Goal: Task Accomplishment & Management: Complete application form

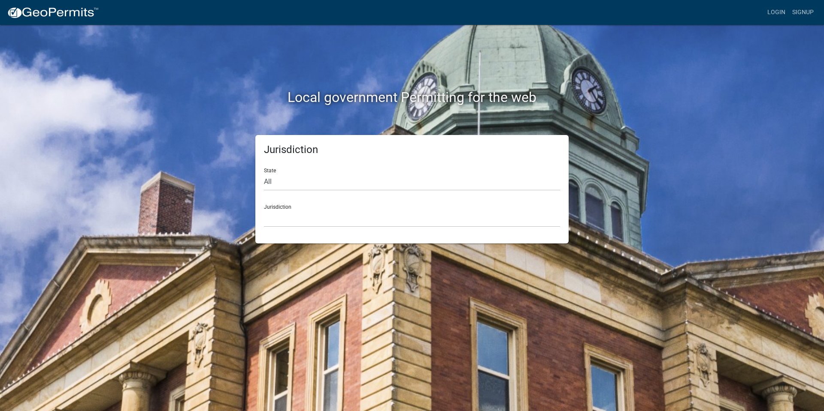
click at [350, 194] on form "State All Colorado Georgia Indiana Iowa Kansas Minnesota Ohio South Carolina Wi…" at bounding box center [412, 194] width 296 height 66
click at [353, 189] on select "All [US_STATE] [US_STATE] [US_STATE] [US_STATE] [US_STATE] [US_STATE] [US_STATE…" at bounding box center [412, 182] width 296 height 18
select select "[US_STATE]"
click at [264, 173] on select "All [US_STATE] [US_STATE] [US_STATE] [US_STATE] [US_STATE] [US_STATE] [US_STATE…" at bounding box center [412, 182] width 296 height 18
click at [313, 221] on select "City of [GEOGRAPHIC_DATA], [US_STATE] City of [GEOGRAPHIC_DATA], [US_STATE] Cit…" at bounding box center [412, 219] width 296 height 18
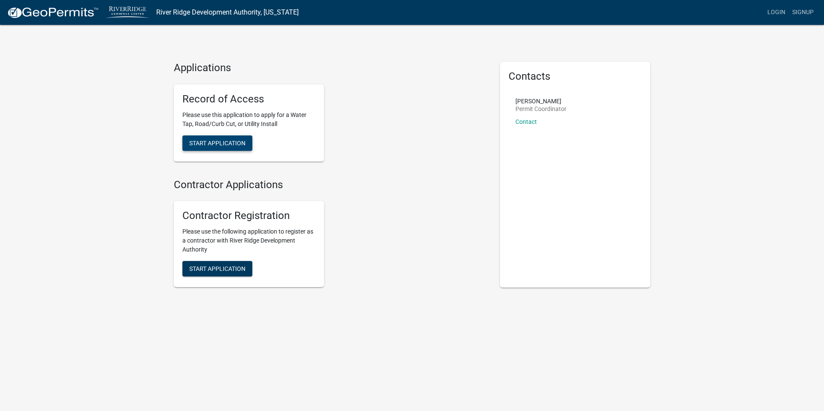
click at [214, 145] on span "Start Application" at bounding box center [217, 142] width 56 height 7
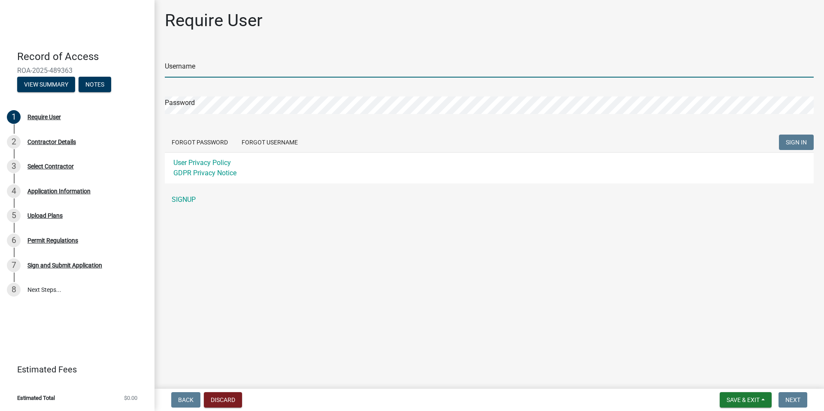
click at [211, 72] on input "Username" at bounding box center [489, 69] width 649 height 18
type input "JJHornb"
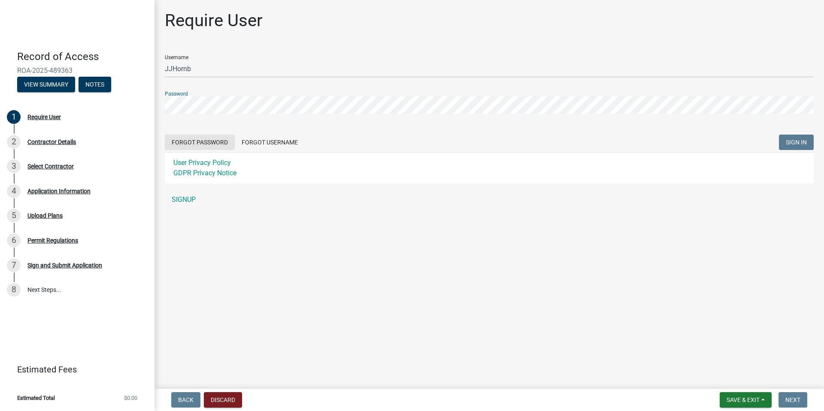
click at [201, 143] on form "Username JJHornb Password Forgot Password Forgot Username SIGN IN User Privacy …" at bounding box center [489, 116] width 649 height 136
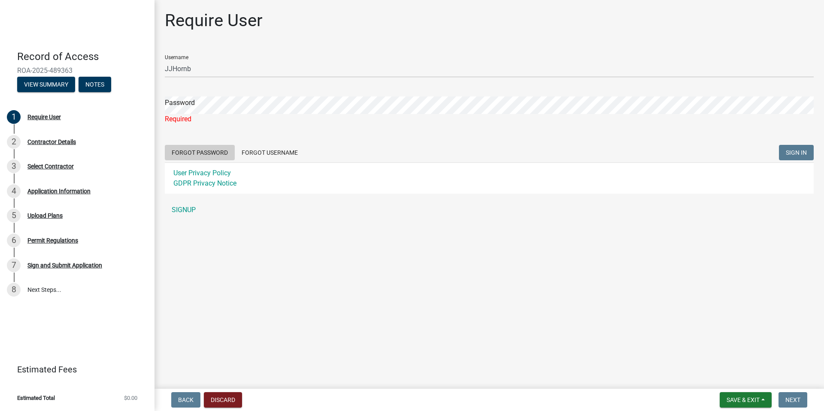
click at [206, 151] on button "Forgot Password" at bounding box center [200, 152] width 70 height 15
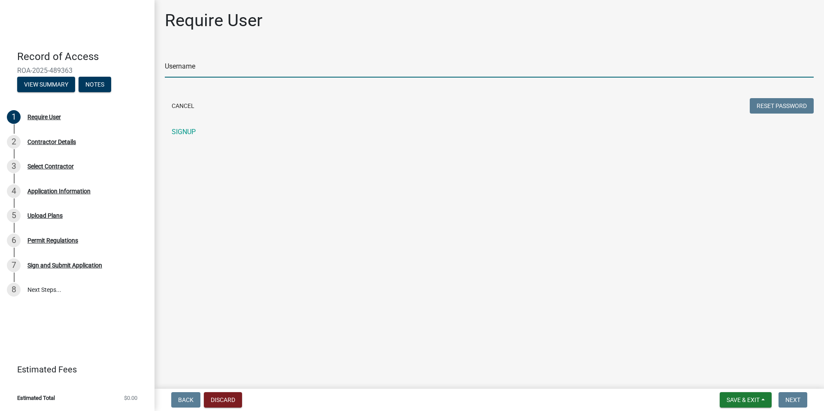
click at [200, 67] on input "Username" at bounding box center [489, 69] width 649 height 18
type input "JJHornb"
click at [179, 136] on link "SIGNUP" at bounding box center [489, 132] width 649 height 17
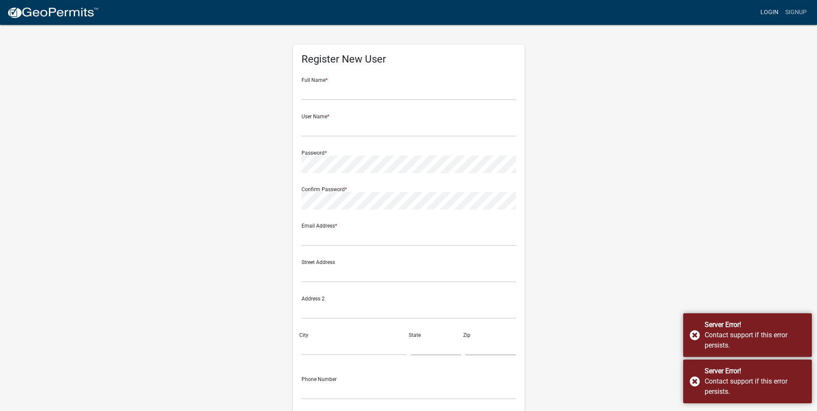
click at [774, 12] on link "Login" at bounding box center [769, 12] width 25 height 16
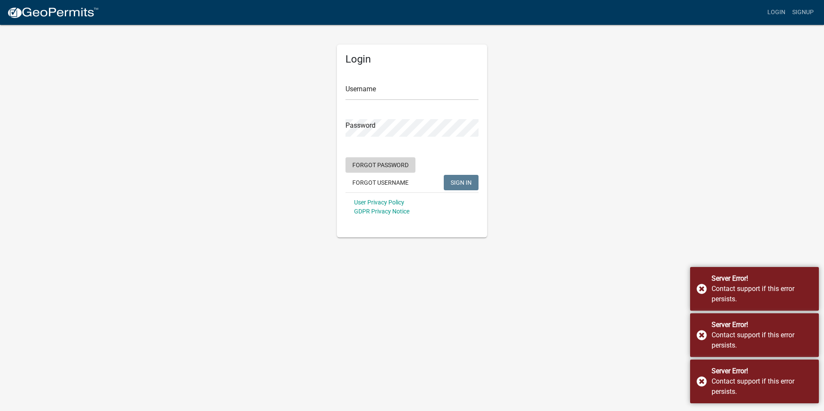
click at [374, 162] on button "Forgot Password" at bounding box center [380, 164] width 70 height 15
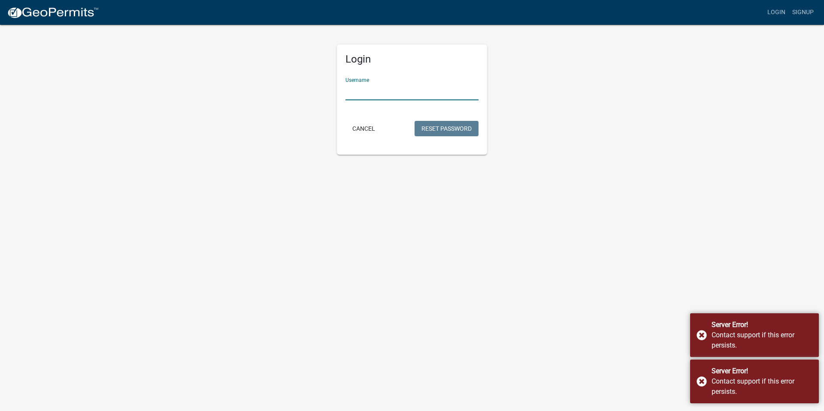
click at [375, 96] on input "Username" at bounding box center [411, 92] width 133 height 18
type input "JJHornb"
click at [456, 135] on button "Reset Password" at bounding box center [446, 128] width 64 height 15
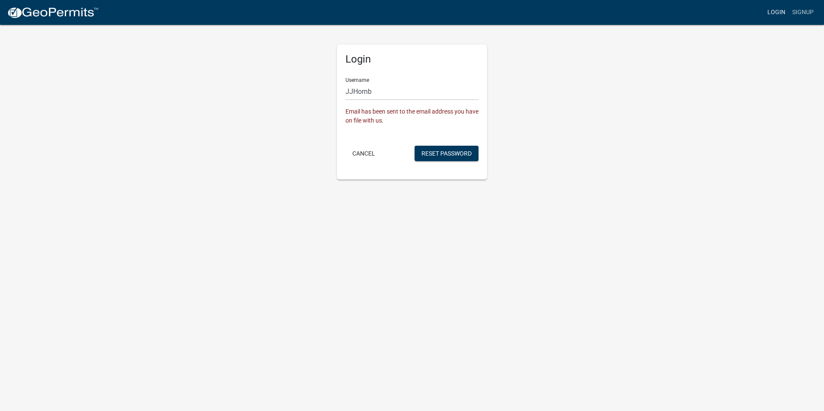
click at [779, 11] on link "Login" at bounding box center [776, 12] width 25 height 16
click at [773, 10] on link "Login" at bounding box center [776, 12] width 25 height 16
click at [366, 154] on button "Cancel" at bounding box center [363, 153] width 36 height 15
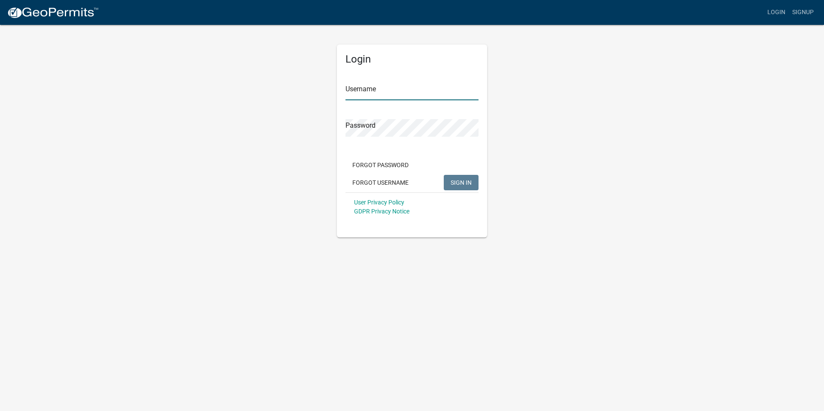
click at [384, 98] on input "Username" at bounding box center [411, 92] width 133 height 18
type input "JJHornb"
click at [454, 181] on span "SIGN IN" at bounding box center [461, 182] width 21 height 7
click at [462, 181] on span "SIGN IN" at bounding box center [461, 182] width 21 height 7
click at [468, 181] on span "SIGN IN" at bounding box center [461, 182] width 21 height 7
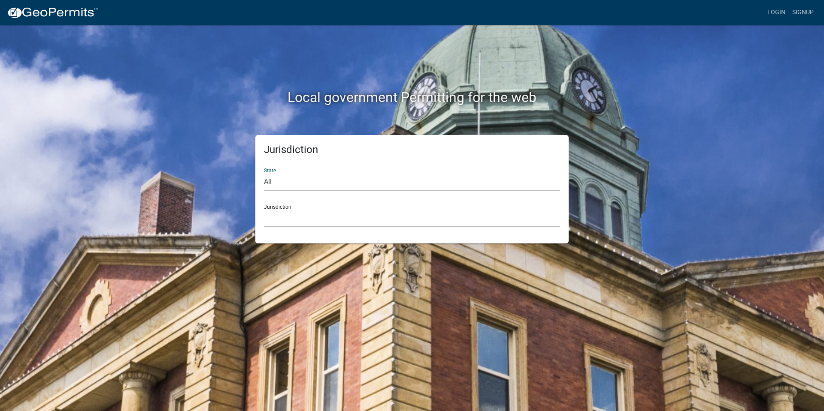
select select "Indiana"
click at [264, 173] on select "All Colorado Georgia Indiana Iowa Kansas Minnesota Ohio South Carolina Wisconsin" at bounding box center [412, 182] width 296 height 18
click at [291, 222] on select "City of Charlestown, Indiana City of Jeffersonville, Indiana City of Logansport…" at bounding box center [412, 219] width 296 height 18
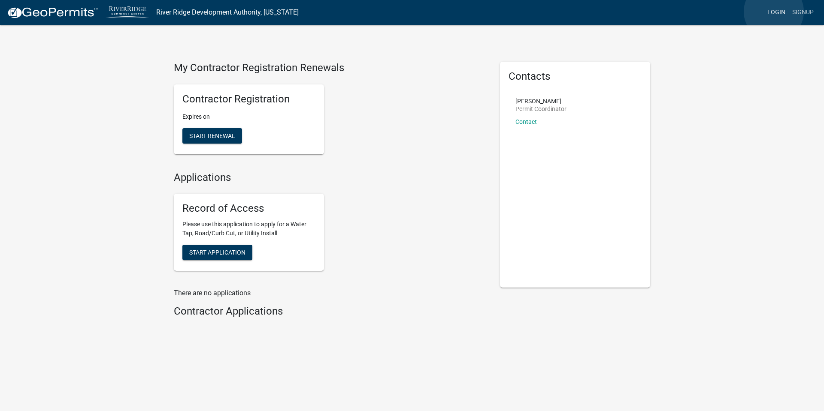
click at [774, 12] on link "Login" at bounding box center [776, 12] width 25 height 16
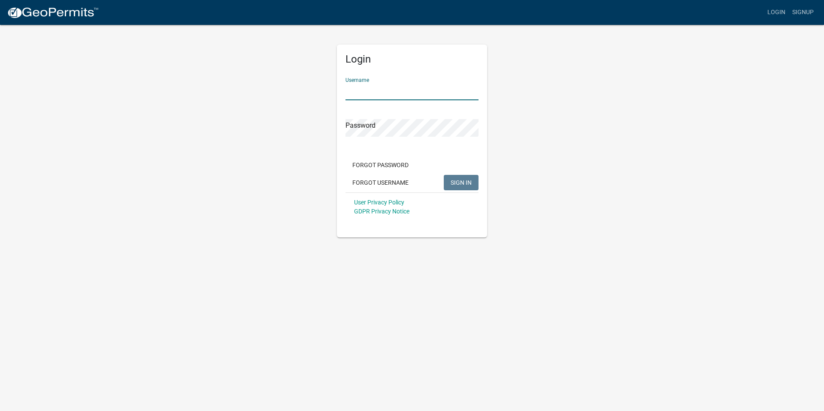
click at [383, 97] on input "Username" at bounding box center [411, 92] width 133 height 18
type input "JJHornb"
click at [393, 137] on form "Username JJHornb Password Forgot Password Forgot Username SIGN IN User Privacy …" at bounding box center [411, 146] width 133 height 151
click at [444, 175] on button "SIGN IN" at bounding box center [461, 182] width 35 height 15
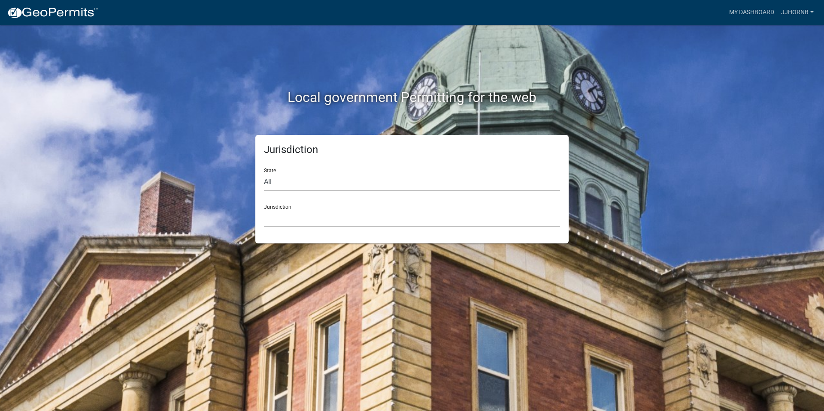
click at [395, 181] on select "All Colorado Georgia Indiana Iowa Kansas Minnesota Ohio South Carolina Wisconsin" at bounding box center [412, 182] width 296 height 18
select select "Indiana"
click at [264, 173] on select "All Colorado Georgia Indiana Iowa Kansas Minnesota Ohio South Carolina Wisconsin" at bounding box center [412, 182] width 296 height 18
click at [309, 217] on select "City of Charlestown, Indiana City of Jeffersonville, Indiana City of Logansport…" at bounding box center [412, 219] width 296 height 18
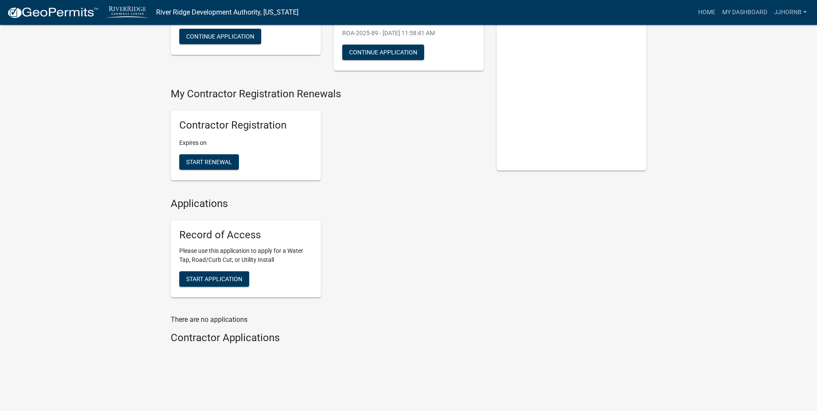
scroll to position [120, 0]
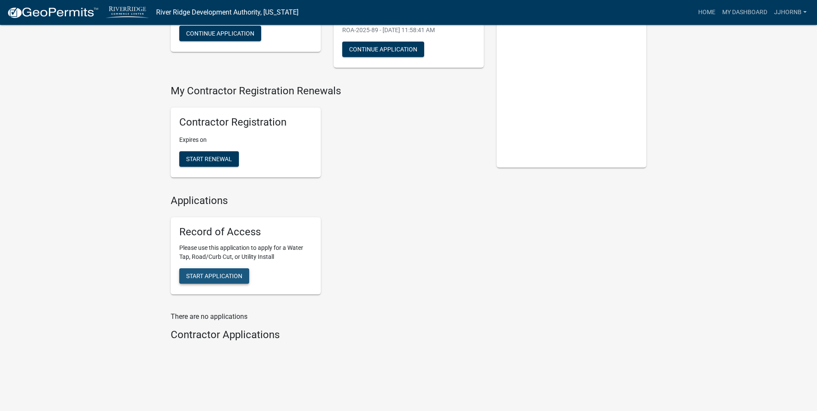
click at [221, 275] on span "Start Application" at bounding box center [214, 275] width 56 height 7
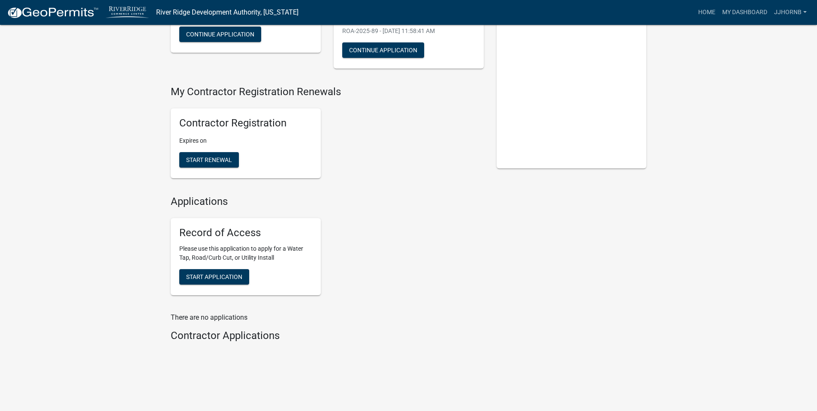
scroll to position [120, 0]
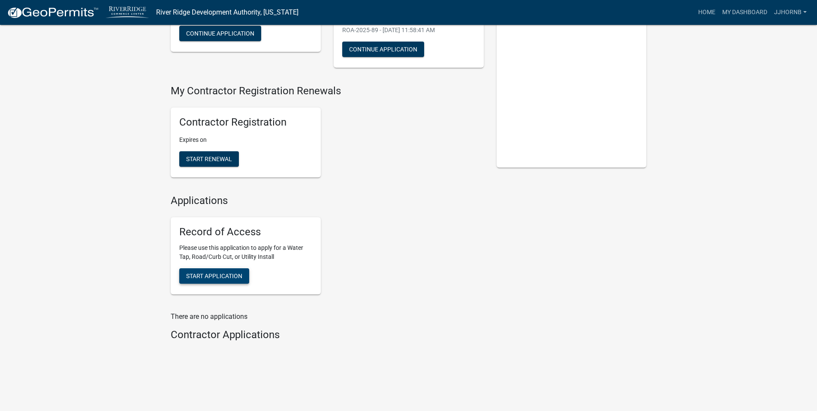
click at [226, 278] on span "Start Application" at bounding box center [214, 275] width 56 height 7
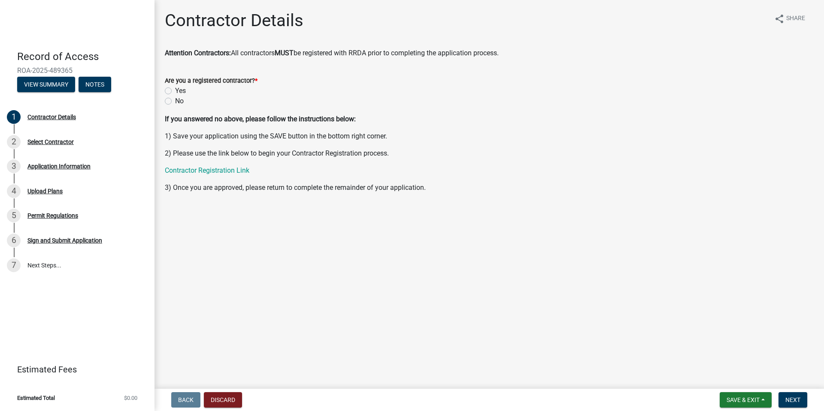
click at [175, 93] on label "Yes" at bounding box center [180, 91] width 11 height 10
click at [175, 91] on input "Yes" at bounding box center [178, 89] width 6 height 6
radio input "true"
click at [794, 403] on span "Next" at bounding box center [792, 400] width 15 height 7
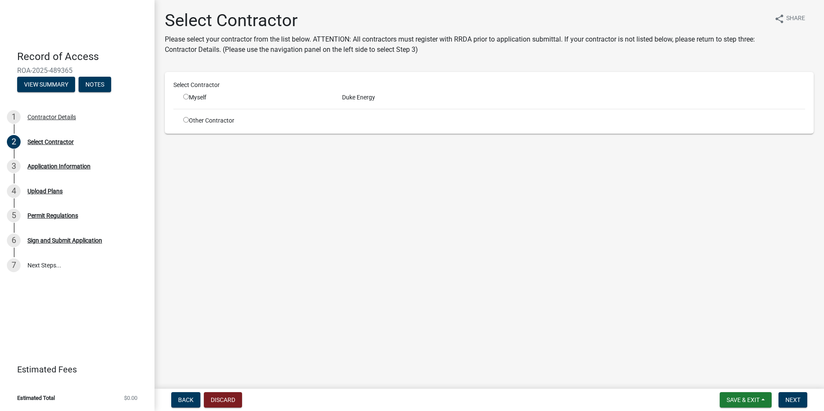
click at [186, 98] on input "radio" at bounding box center [186, 97] width 6 height 6
radio input "true"
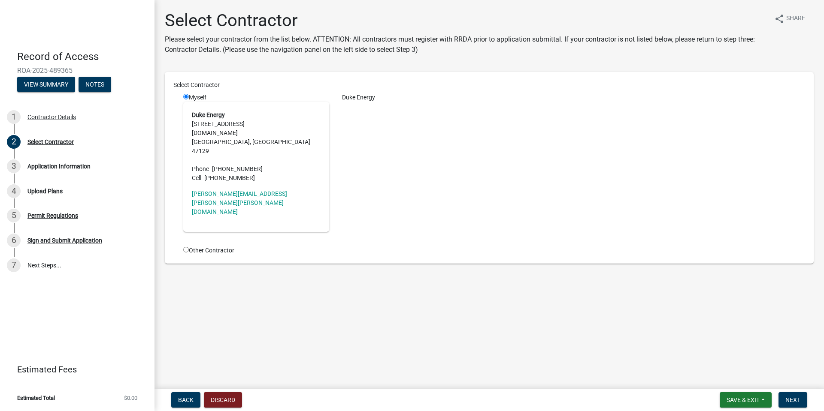
click at [214, 138] on address "Duke Energy 1212 Eastern Blvd duke-energy.com Clarksville, IN 47129 Phone - (81…" at bounding box center [256, 147] width 129 height 72
click at [794, 399] on span "Next" at bounding box center [792, 400] width 15 height 7
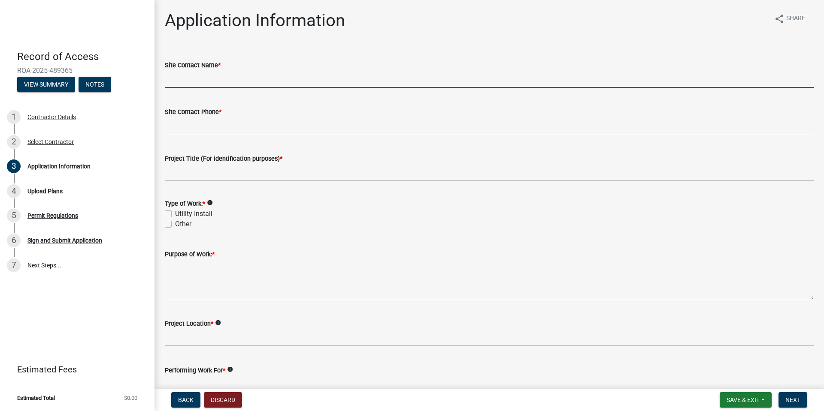
click at [233, 84] on input "Site Contact Name *" at bounding box center [489, 79] width 649 height 18
type input "[PERSON_NAME]"
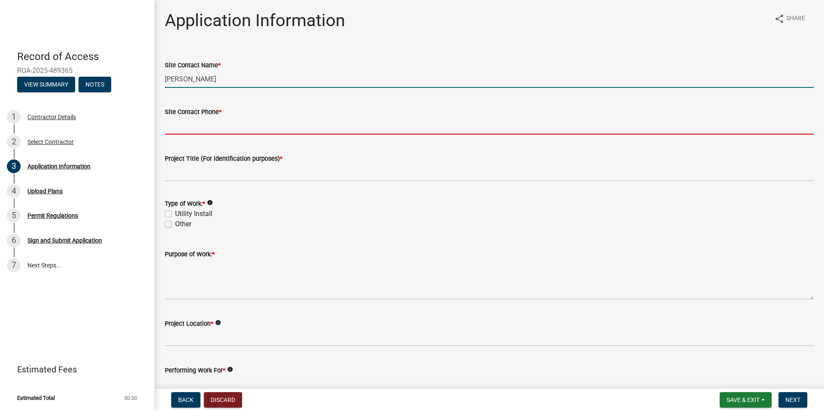
click at [231, 128] on input "Site Contact Phone *" at bounding box center [489, 126] width 649 height 18
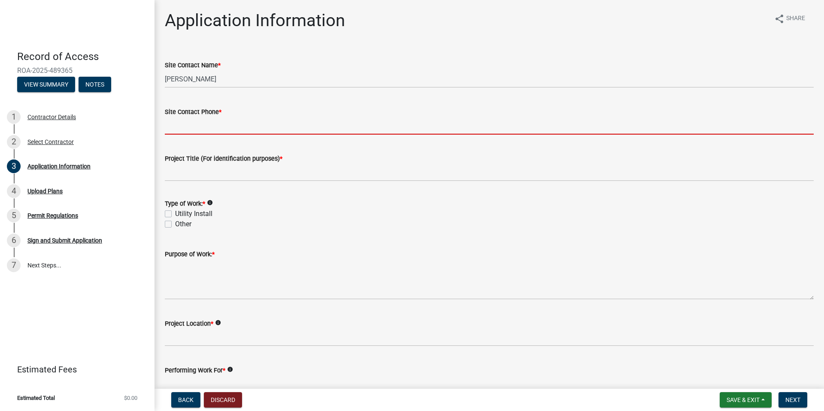
type input "8125288617"
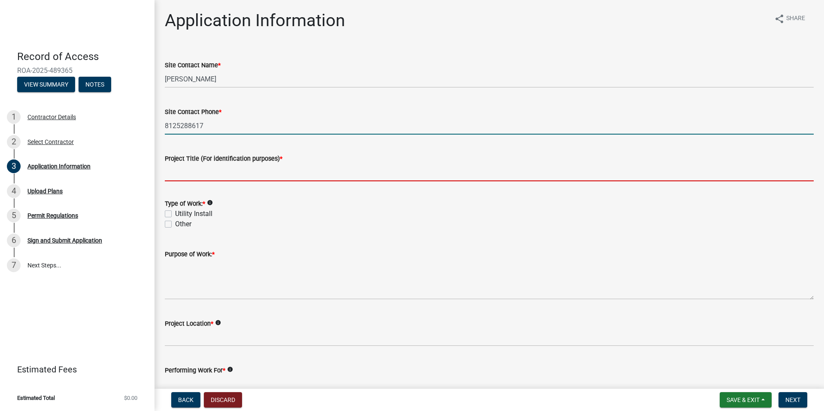
click at [236, 178] on input "Project Title (For identification purposes) *" at bounding box center [489, 173] width 649 height 18
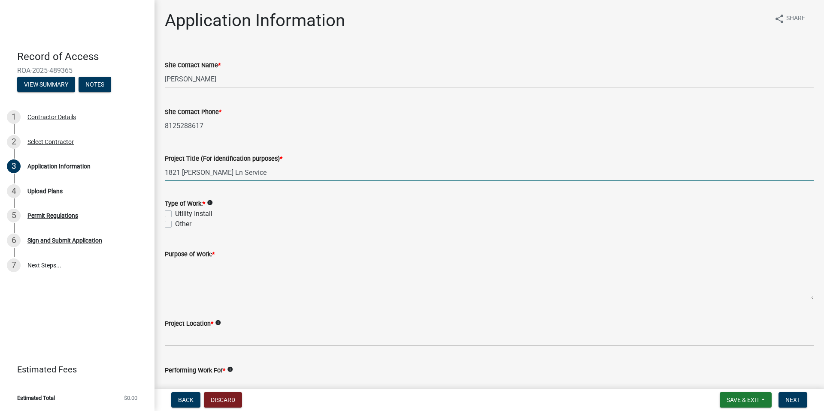
type input "1821 Penny Martin Ln Service"
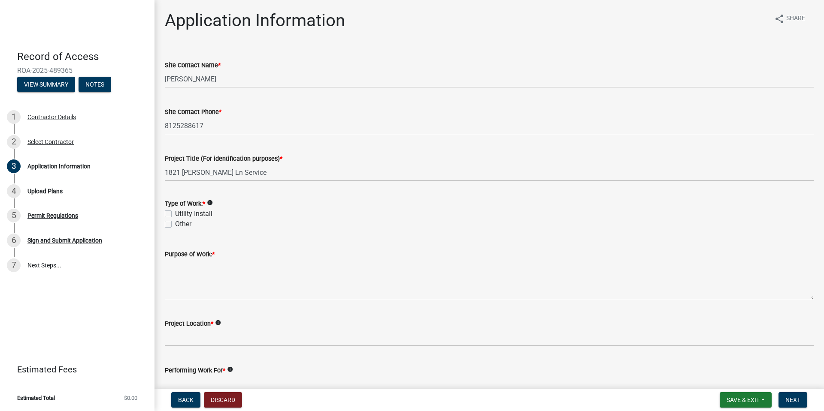
click at [175, 216] on label "Utility Install" at bounding box center [193, 214] width 37 height 10
click at [175, 215] on input "Utility Install" at bounding box center [178, 212] width 6 height 6
checkbox input "true"
checkbox input "false"
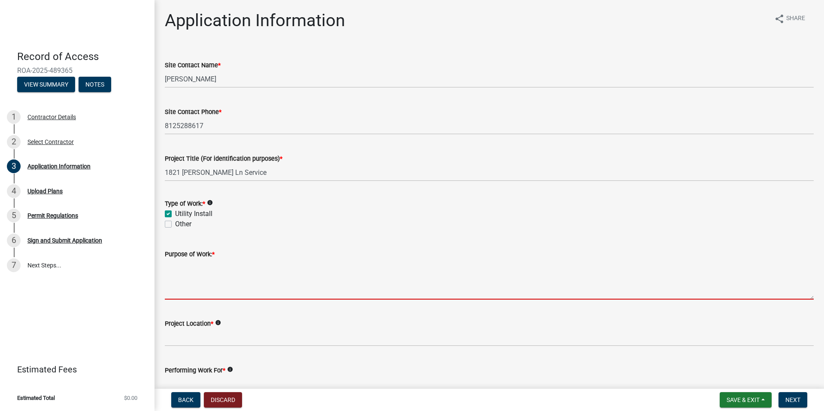
click at [196, 292] on textarea "Purpose of Work: *" at bounding box center [489, 280] width 649 height 40
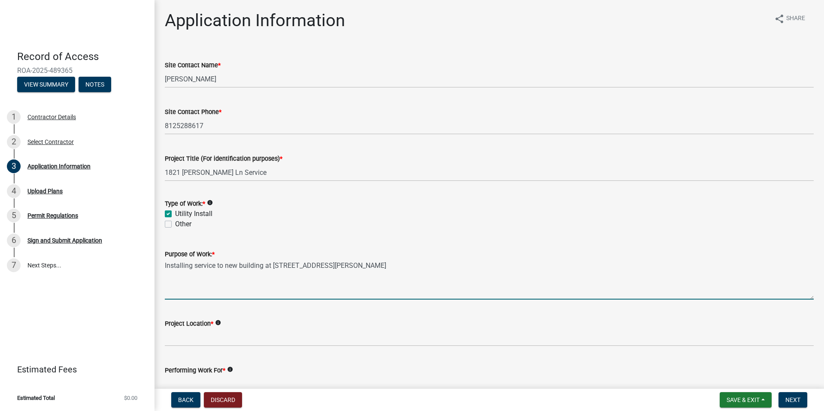
click at [324, 266] on textarea "Installing service to new building at 1821 Penny MArtin Ln" at bounding box center [489, 280] width 649 height 40
click at [354, 263] on textarea "Installing service to new building at 1821 Penny Martin Ln" at bounding box center [489, 280] width 649 height 40
type textarea "Installing service to new building at 1821 Penny Martin Ln"
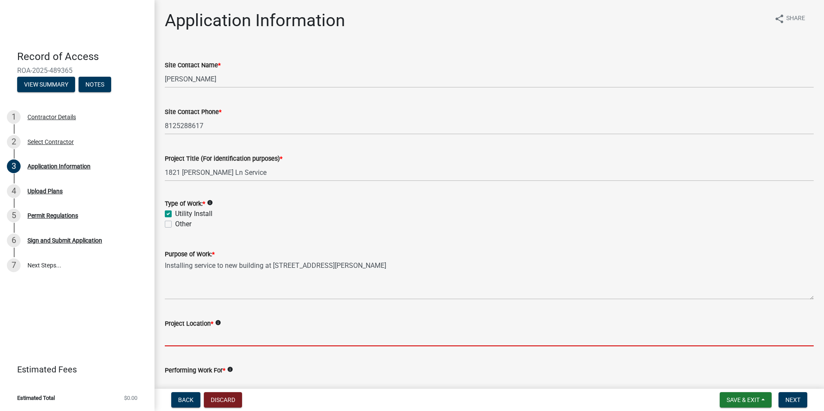
click at [182, 338] on input "Project Location *" at bounding box center [489, 338] width 649 height 18
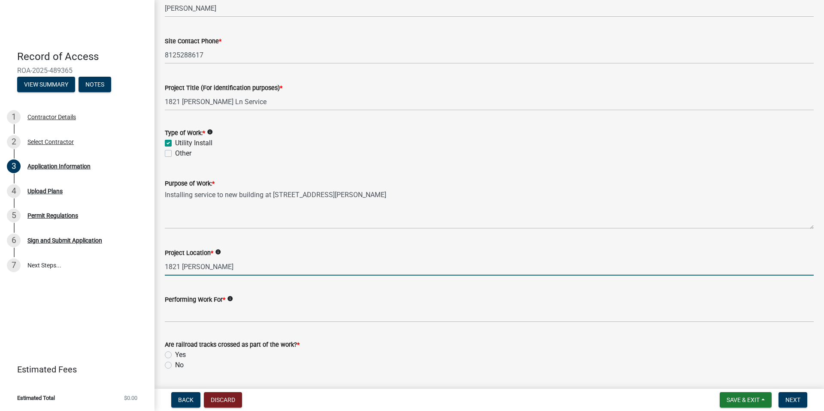
scroll to position [129, 0]
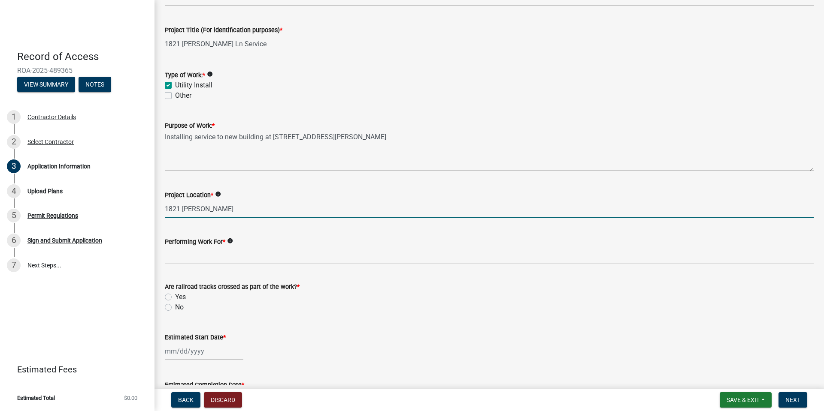
type input "1821 Penny Martin Ln"
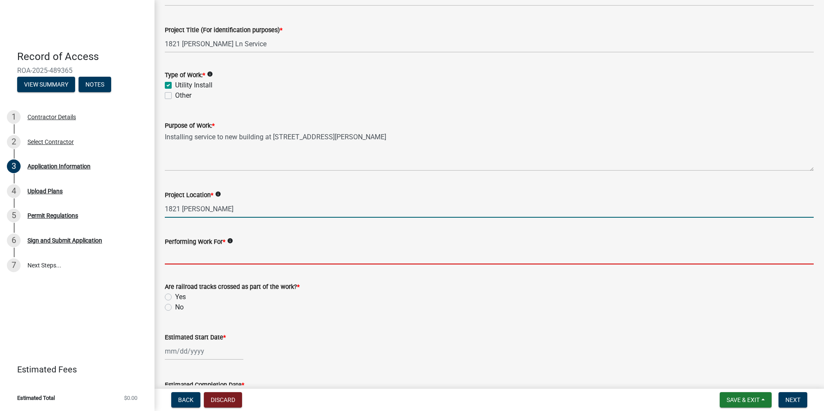
click at [206, 259] on input "Performing Work For *" at bounding box center [489, 256] width 649 height 18
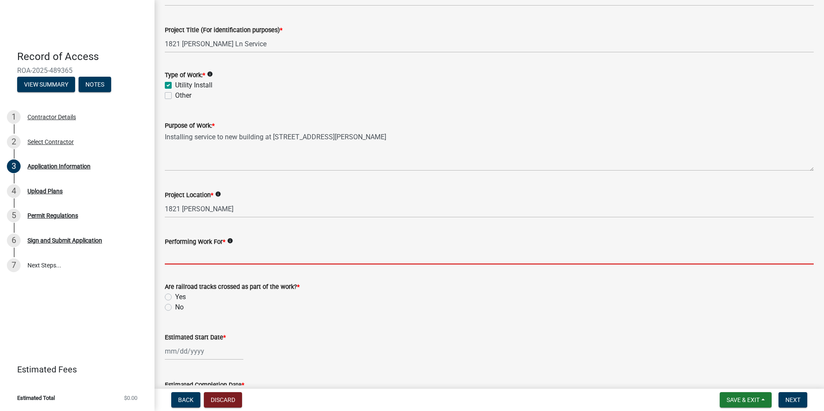
type input "Duke Energy"
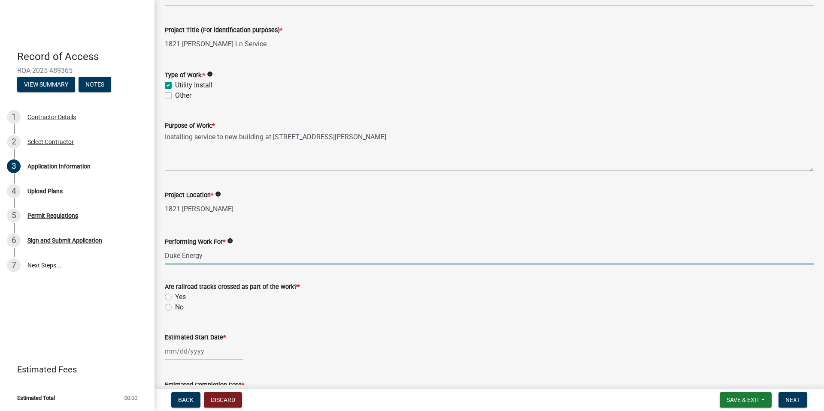
click at [175, 309] on label "No" at bounding box center [179, 307] width 9 height 10
click at [175, 308] on input "No" at bounding box center [178, 305] width 6 height 6
radio input "true"
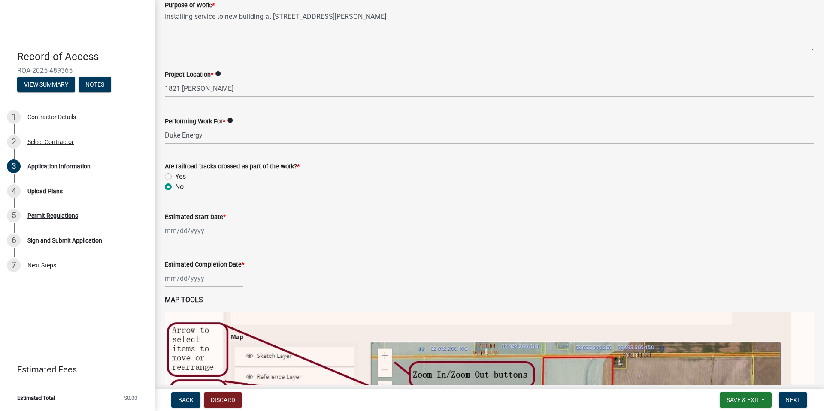
scroll to position [257, 0]
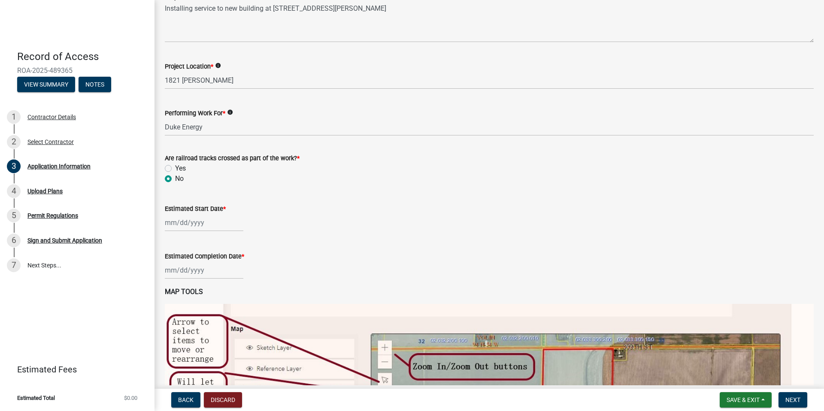
select select "10"
select select "2025"
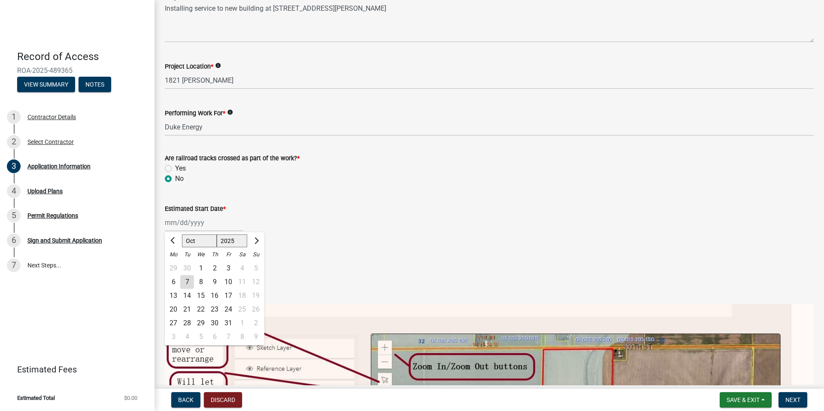
click at [205, 224] on div "Jan Feb Mar Apr May Jun Jul Aug Sep Oct Nov Dec 1525 1526 1527 1528 1529 1530 1…" at bounding box center [204, 223] width 79 height 18
click at [187, 324] on div "28" at bounding box center [187, 324] width 14 height 14
type input "10/28/2025"
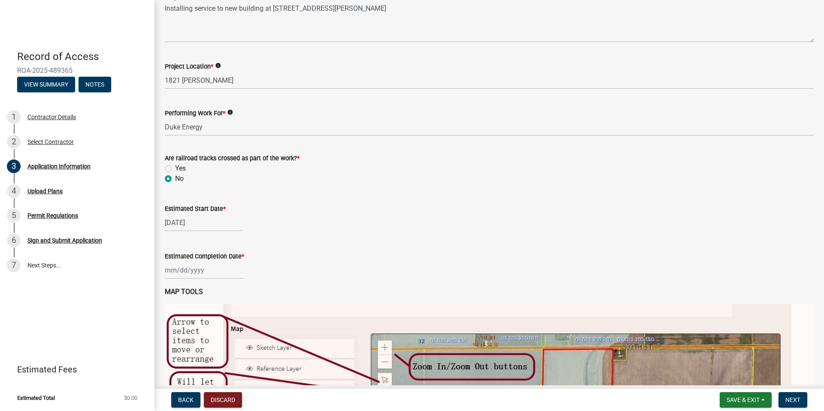
click at [299, 255] on div "Estimated Completion Date *" at bounding box center [489, 256] width 649 height 10
select select "10"
select select "2025"
click at [200, 273] on div "Jan Feb Mar Apr May Jun Jul Aug Sep Oct Nov Dec 1525 1526 1527 1528 1529 1530 1…" at bounding box center [204, 271] width 79 height 18
click at [257, 158] on button "Next month" at bounding box center [256, 156] width 10 height 14
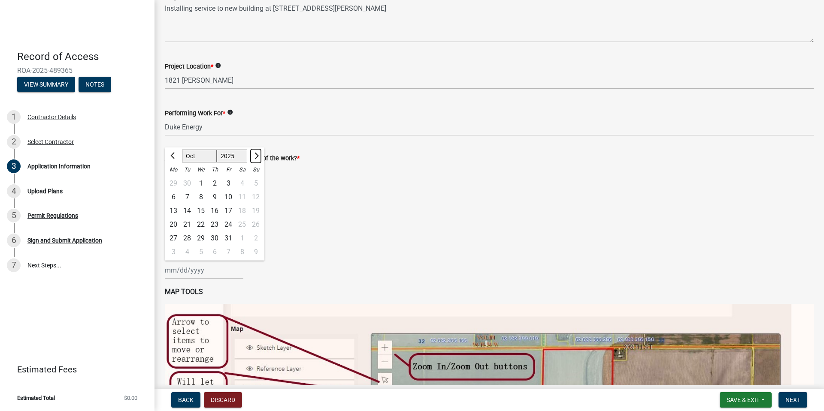
select select "11"
click at [229, 197] on div "7" at bounding box center [228, 198] width 14 height 14
type input "11/07/2025"
click at [290, 262] on div "11/07/2025" at bounding box center [489, 271] width 649 height 18
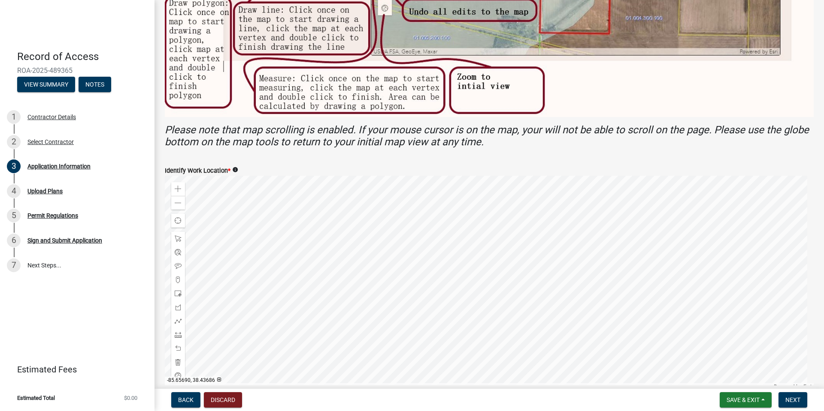
scroll to position [798, 0]
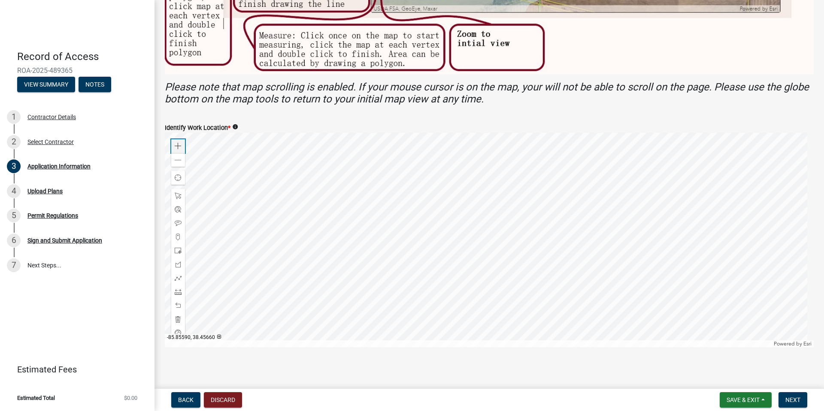
click at [177, 139] on div "Zoom in" at bounding box center [178, 146] width 14 height 14
click at [417, 244] on div at bounding box center [489, 240] width 649 height 215
click at [175, 143] on span at bounding box center [178, 146] width 7 height 7
click at [401, 228] on div at bounding box center [489, 240] width 649 height 215
click at [411, 215] on div at bounding box center [489, 240] width 649 height 215
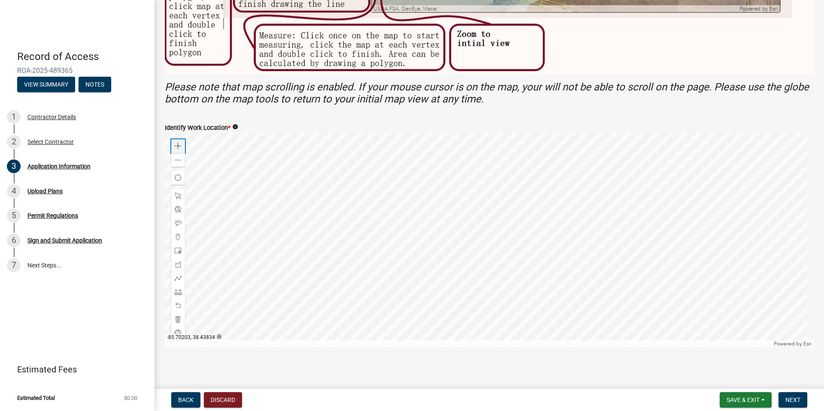
click at [177, 143] on span at bounding box center [178, 146] width 7 height 7
click at [486, 251] on div at bounding box center [489, 240] width 649 height 215
click at [178, 248] on span at bounding box center [178, 251] width 7 height 7
click at [523, 246] on div at bounding box center [489, 240] width 649 height 215
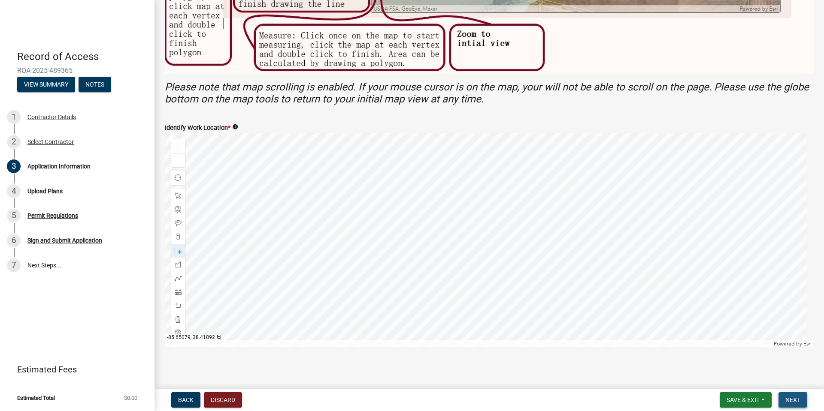
click at [792, 400] on span "Next" at bounding box center [792, 400] width 15 height 7
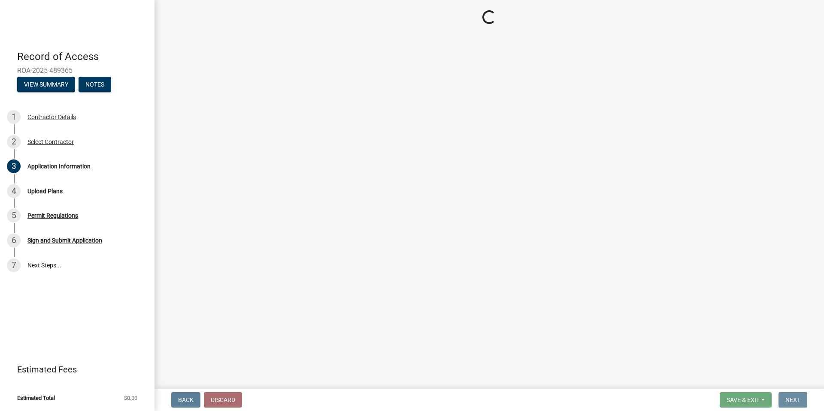
scroll to position [0, 0]
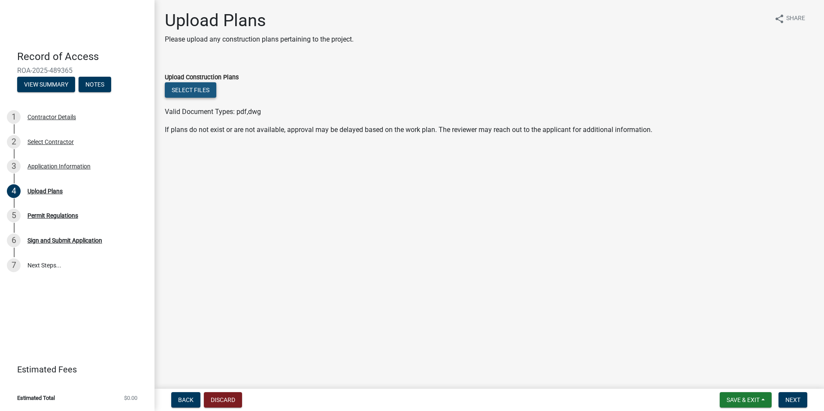
click at [202, 93] on button "Select files" at bounding box center [190, 89] width 51 height 15
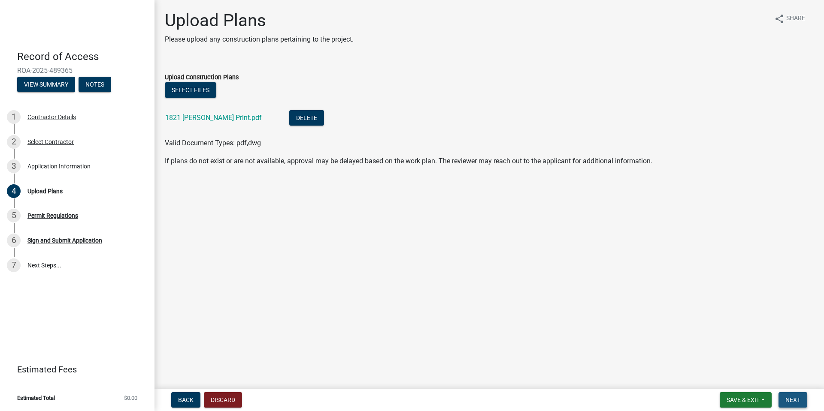
click at [795, 397] on span "Next" at bounding box center [792, 400] width 15 height 7
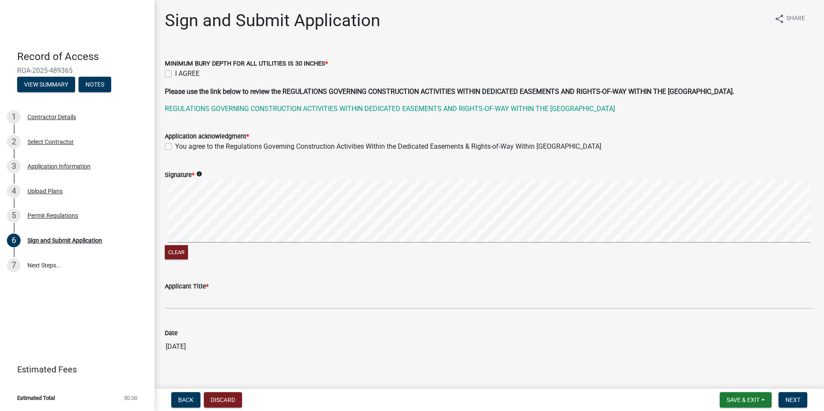
click at [175, 73] on label "I AGREE" at bounding box center [187, 74] width 24 height 10
click at [175, 73] on input "I AGREE" at bounding box center [178, 72] width 6 height 6
checkbox input "true"
click at [175, 150] on label "You agree to the Regulations Governing Construction Activities Within the Dedic…" at bounding box center [388, 147] width 426 height 10
click at [175, 147] on input "You agree to the Regulations Governing Construction Activities Within the Dedic…" at bounding box center [178, 145] width 6 height 6
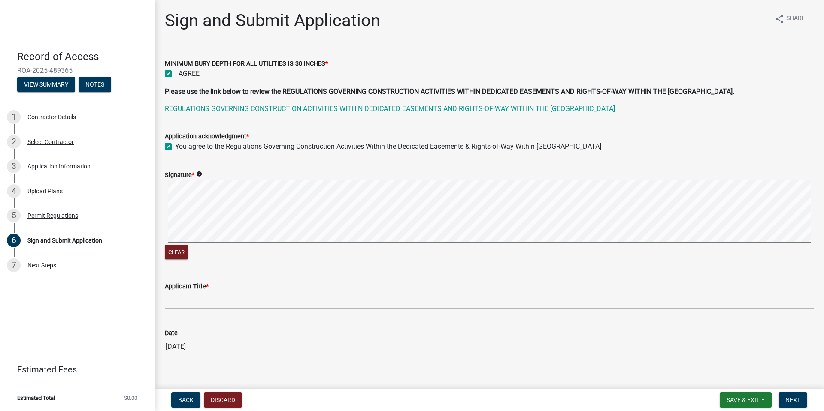
checkbox input "true"
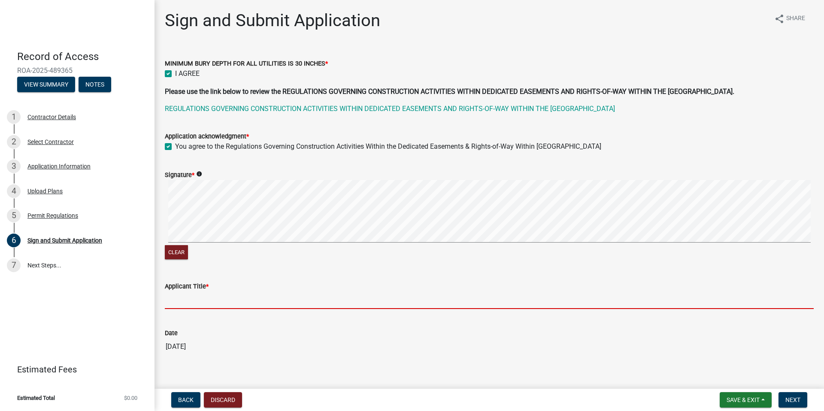
click at [200, 300] on input "Applicant Title *" at bounding box center [489, 301] width 649 height 18
type input "Area Ops Support Manager"
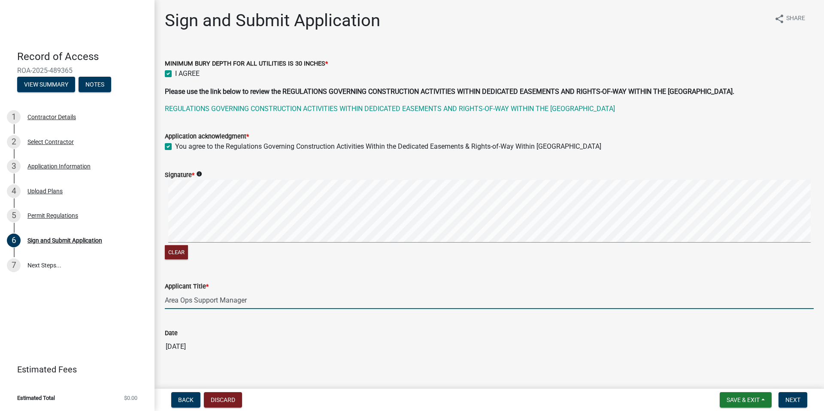
click at [355, 344] on input "[DATE]" at bounding box center [489, 347] width 649 height 17
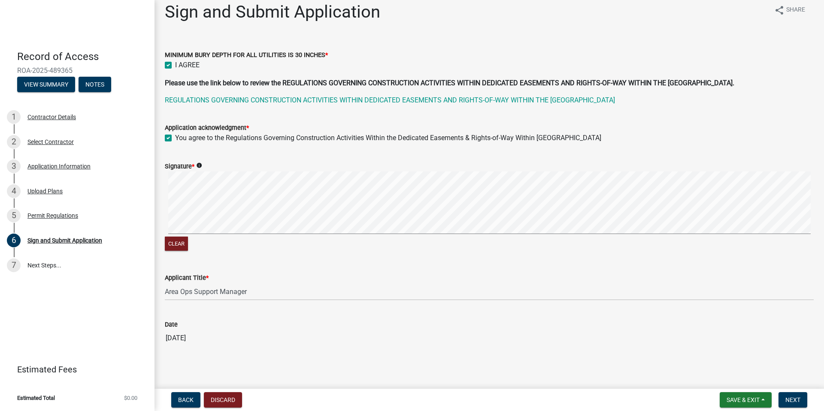
scroll to position [10, 0]
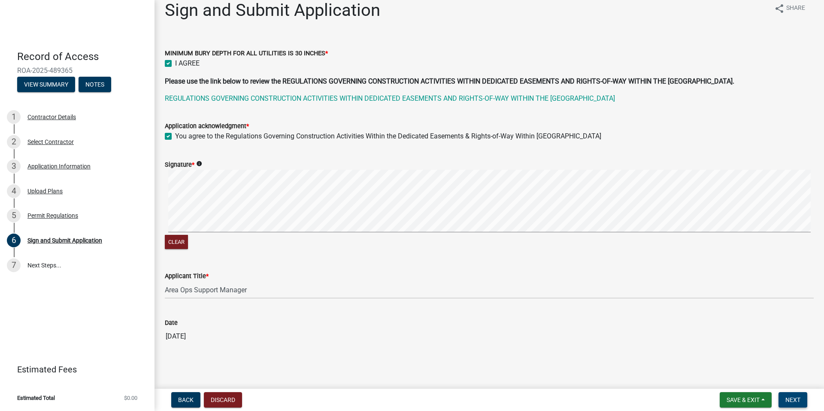
click at [791, 398] on span "Next" at bounding box center [792, 400] width 15 height 7
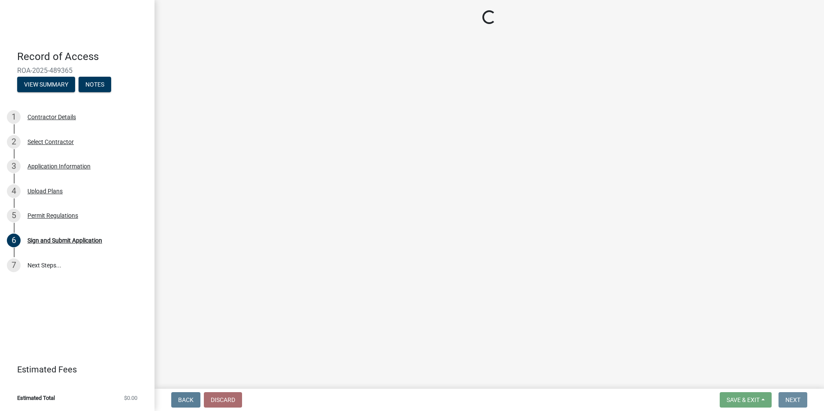
scroll to position [0, 0]
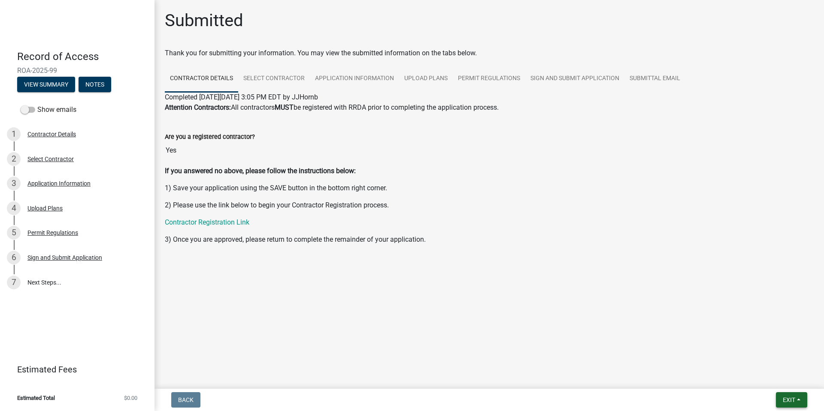
click at [789, 401] on span "Exit" at bounding box center [789, 400] width 12 height 7
click at [762, 384] on button "Save & Exit" at bounding box center [772, 378] width 69 height 21
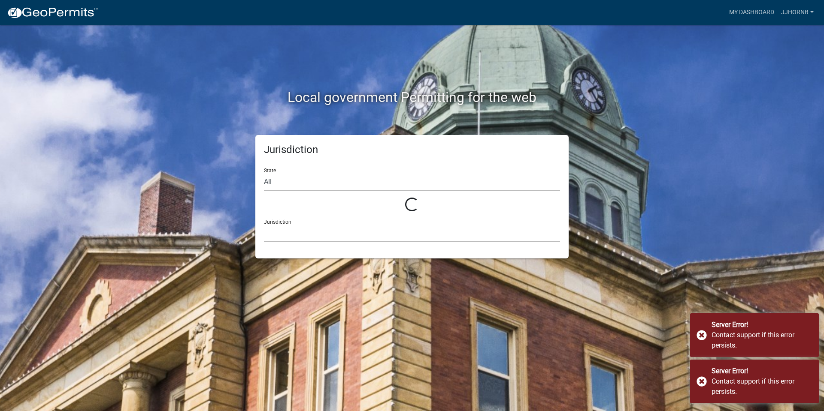
click at [328, 181] on select "All" at bounding box center [412, 182] width 296 height 18
click at [325, 190] on select "All" at bounding box center [412, 182] width 296 height 18
click at [330, 238] on select at bounding box center [412, 234] width 296 height 18
click at [332, 235] on select at bounding box center [412, 234] width 296 height 18
click at [349, 179] on select "All" at bounding box center [412, 182] width 296 height 18
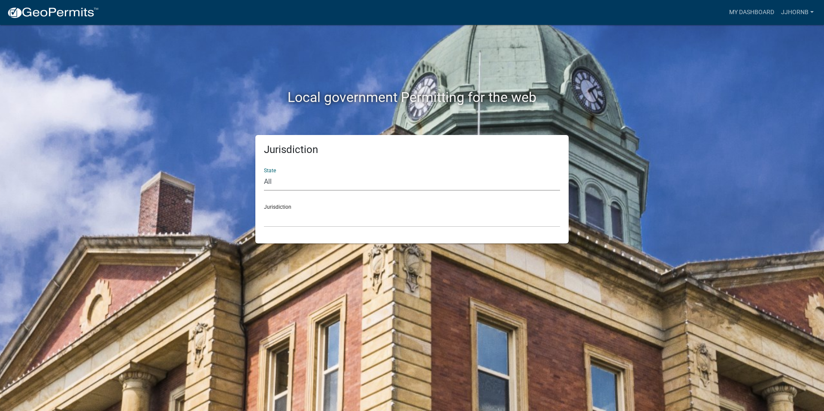
select select "Indiana"
click at [264, 173] on select "All Colorado Georgia Indiana Iowa Kansas Minnesota Ohio South Carolina Wisconsin" at bounding box center [412, 182] width 296 height 18
click at [302, 220] on select "City of Charlestown, Indiana City of Jeffersonville, Indiana City of Logansport…" at bounding box center [412, 219] width 296 height 18
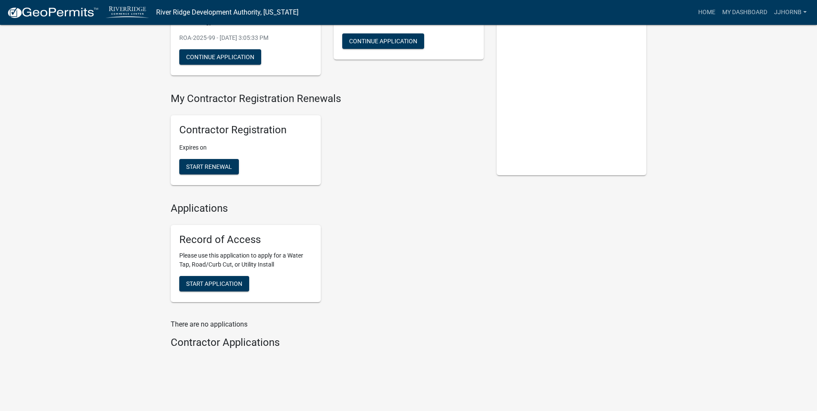
scroll to position [120, 0]
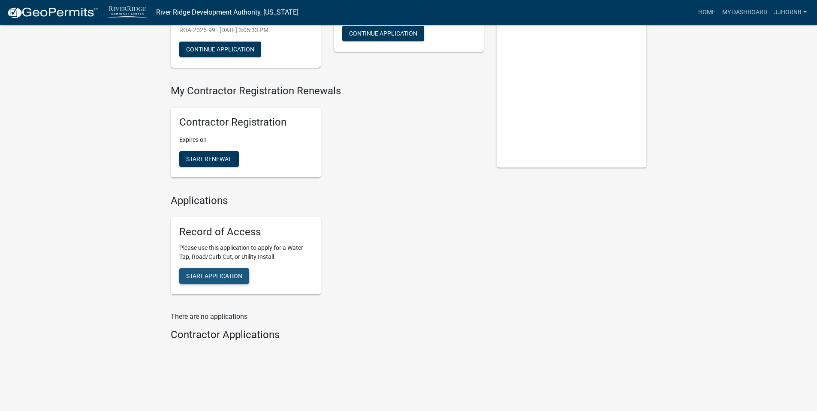
click at [215, 278] on span "Start Application" at bounding box center [214, 275] width 56 height 7
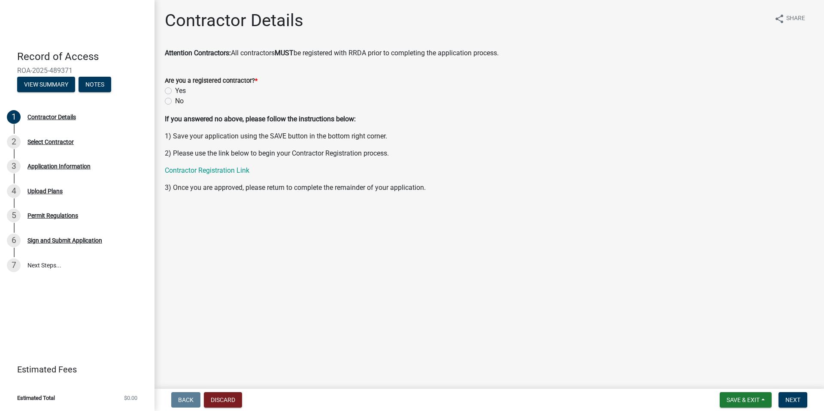
click at [175, 88] on label "Yes" at bounding box center [180, 91] width 11 height 10
click at [175, 88] on input "Yes" at bounding box center [178, 89] width 6 height 6
radio input "true"
click at [789, 403] on span "Next" at bounding box center [792, 400] width 15 height 7
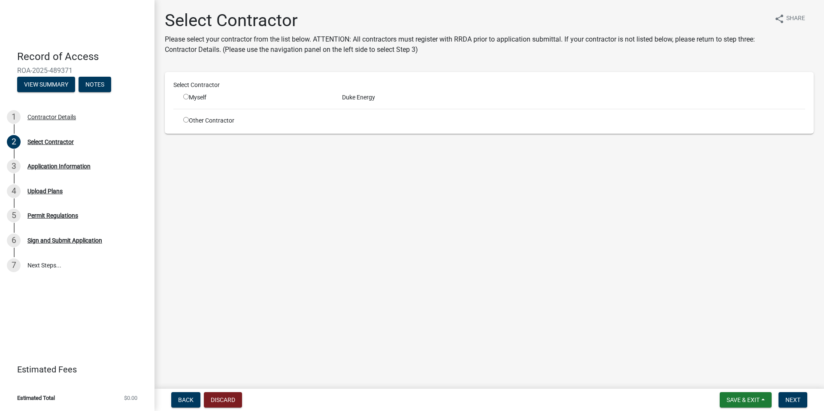
click at [189, 98] on div "Myself" at bounding box center [256, 97] width 146 height 9
click at [183, 95] on div "Myself" at bounding box center [256, 97] width 159 height 9
click at [186, 97] on input "radio" at bounding box center [186, 97] width 6 height 6
radio input "true"
click at [185, 96] on input "radio" at bounding box center [186, 97] width 6 height 6
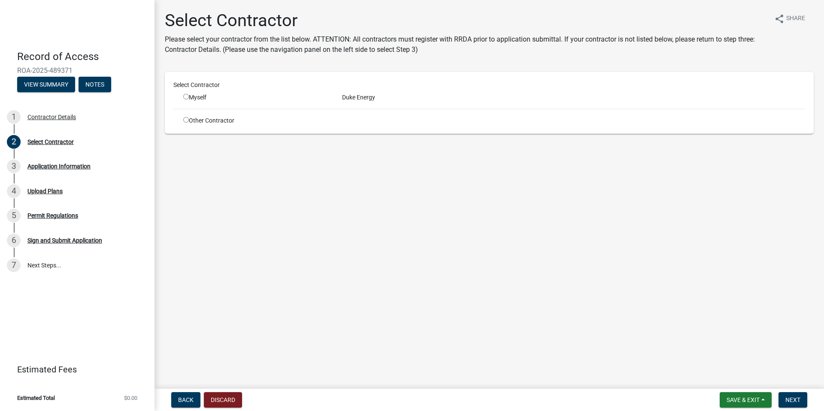
radio input "true"
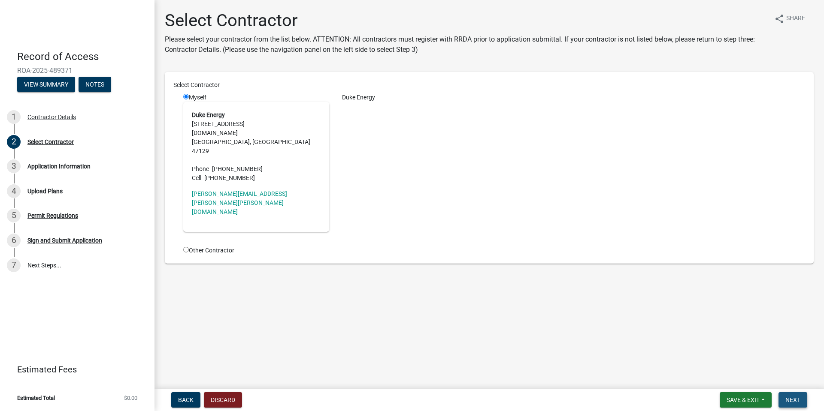
click at [789, 402] on span "Next" at bounding box center [792, 400] width 15 height 7
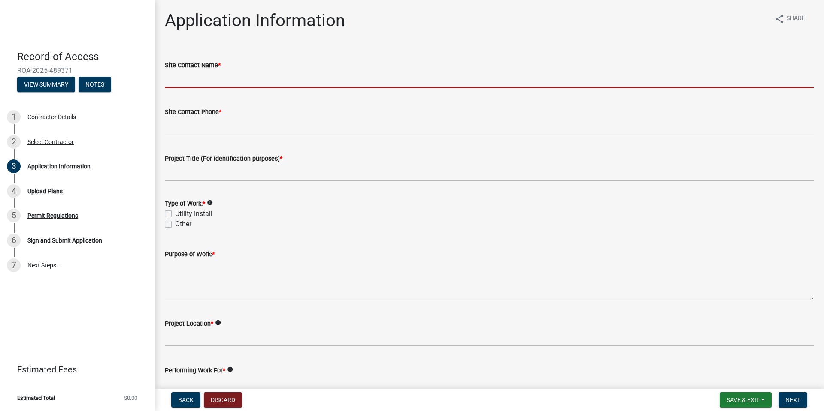
click at [241, 77] on input "Site Contact Name *" at bounding box center [489, 79] width 649 height 18
type input "[PERSON_NAME]"
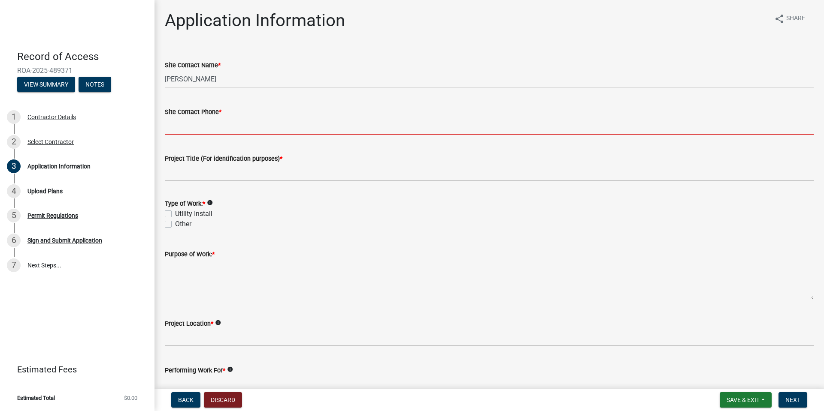
click at [222, 124] on input "Site Contact Phone *" at bounding box center [489, 126] width 649 height 18
type input "8125288617"
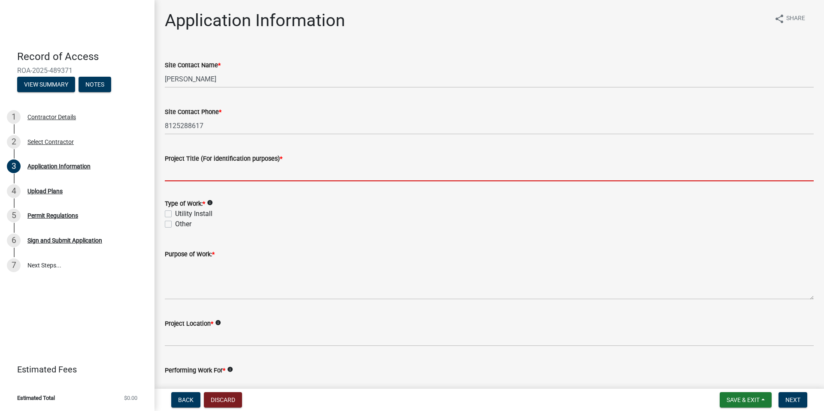
click at [227, 176] on input "Project Title (For identification purposes) *" at bounding box center [489, 173] width 649 height 18
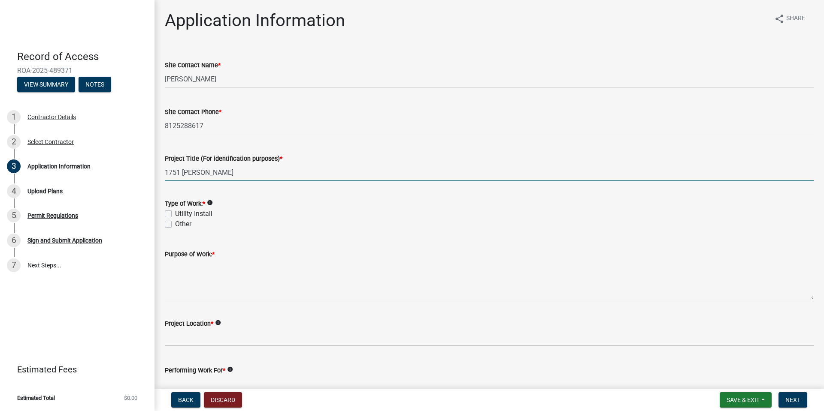
type input "1751 [PERSON_NAME]"
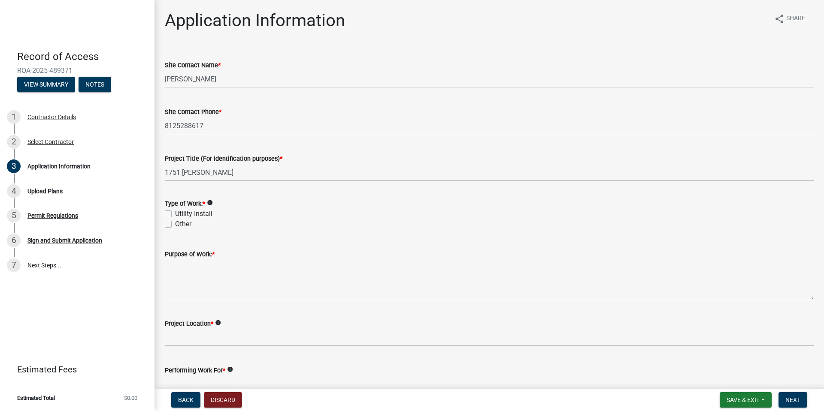
click at [175, 214] on label "Utility Install" at bounding box center [193, 214] width 37 height 10
click at [175, 214] on input "Utility Install" at bounding box center [178, 212] width 6 height 6
checkbox input "true"
checkbox input "false"
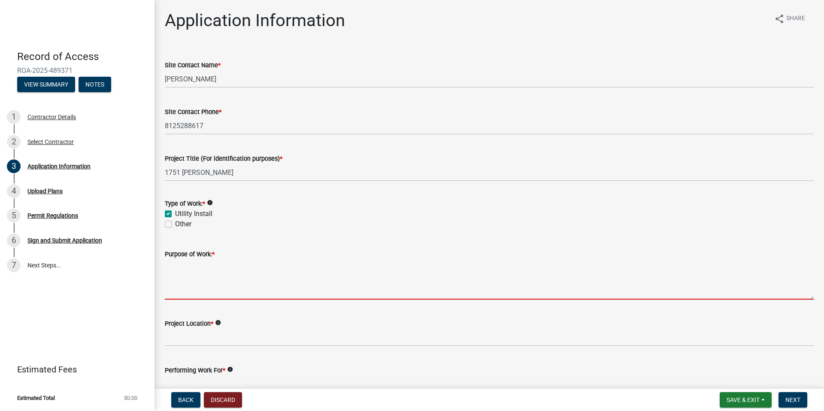
click at [192, 289] on textarea "Purpose of Work: *" at bounding box center [489, 280] width 649 height 40
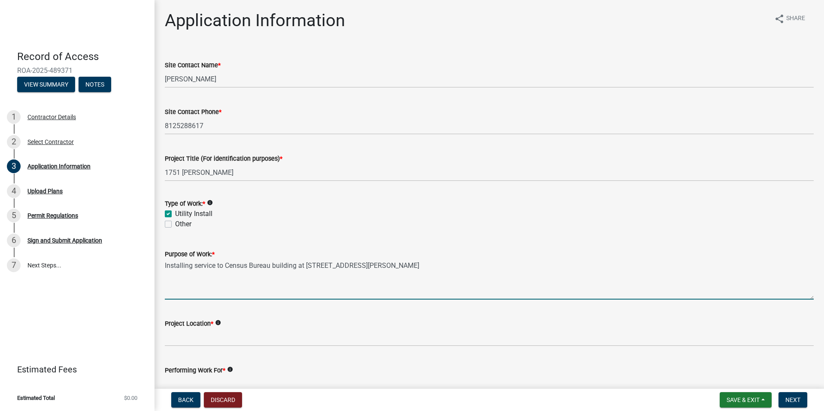
type textarea "Installing service to Census Bureau building at [STREET_ADDRESS][PERSON_NAME]"
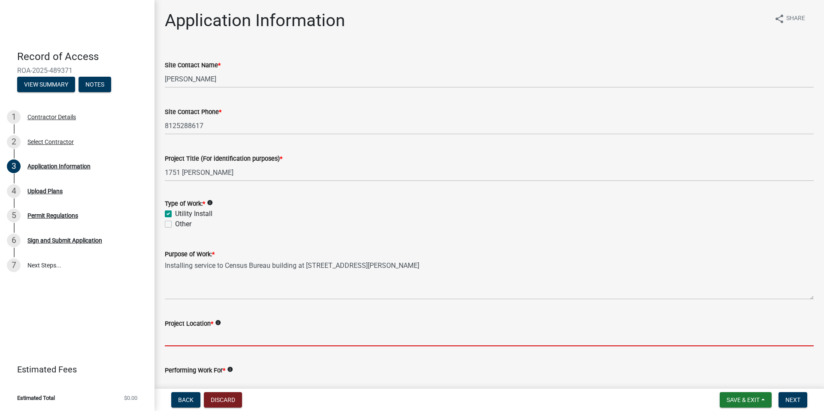
click at [197, 334] on input "Project Location *" at bounding box center [489, 338] width 649 height 18
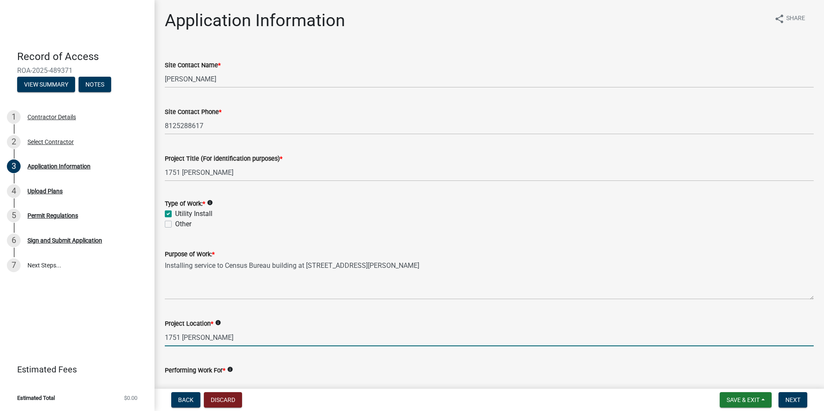
type input "1751 [PERSON_NAME]"
click at [299, 319] on div "Project Location * info" at bounding box center [489, 324] width 649 height 10
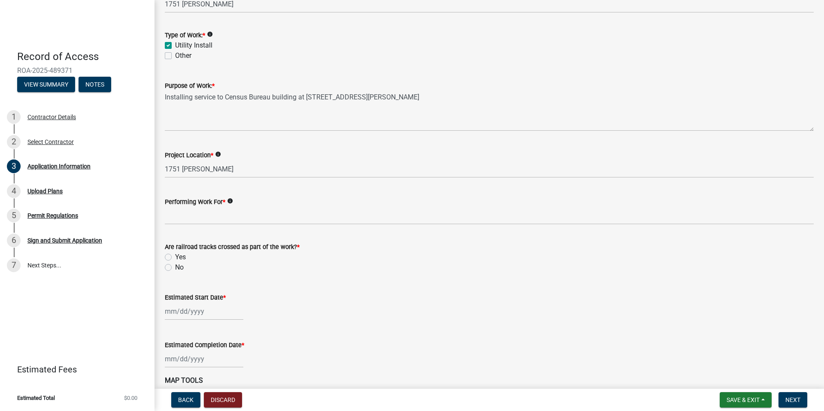
scroll to position [172, 0]
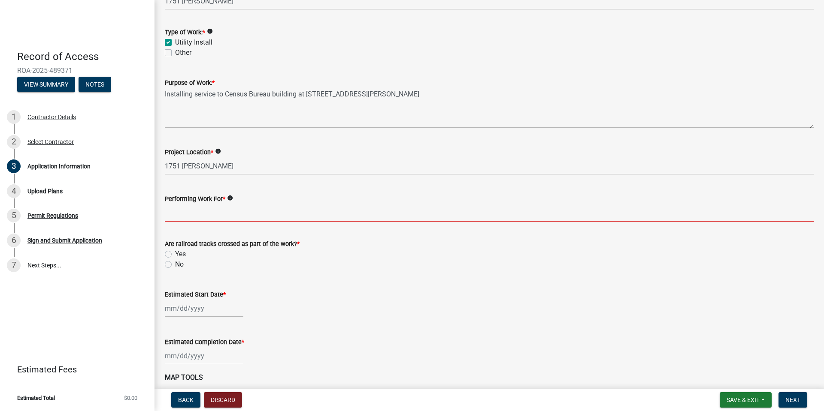
click at [195, 214] on input "Performing Work For *" at bounding box center [489, 213] width 649 height 18
type input "Duke Energy"
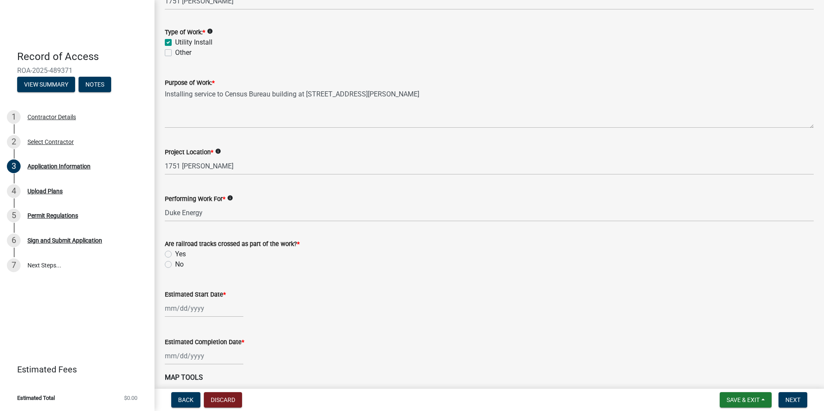
click at [175, 264] on label "No" at bounding box center [179, 265] width 9 height 10
click at [175, 264] on input "No" at bounding box center [178, 263] width 6 height 6
radio input "true"
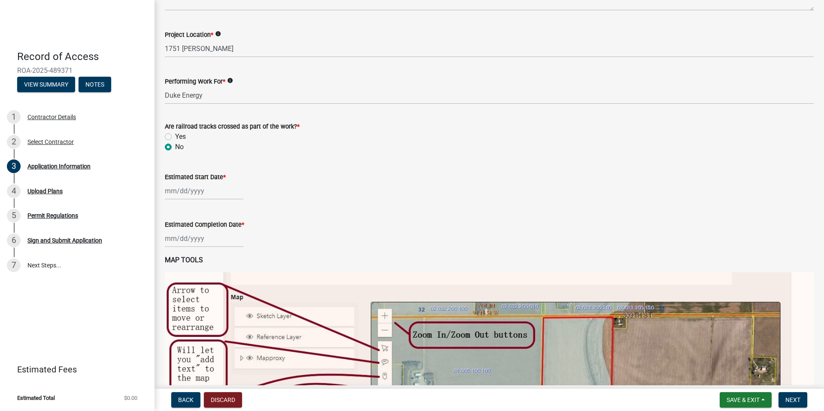
scroll to position [300, 0]
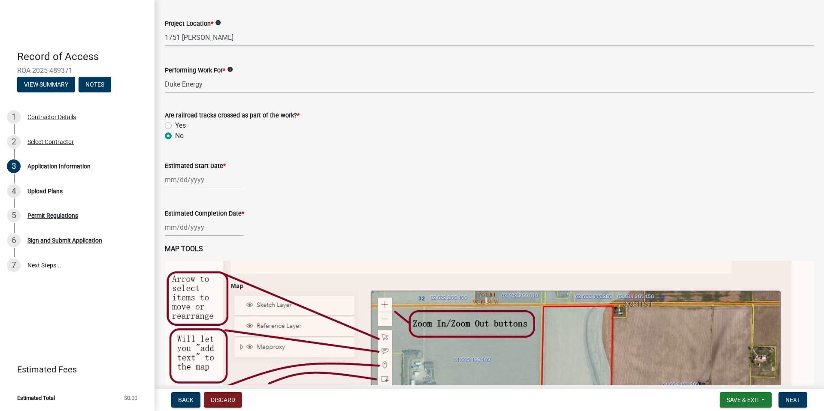
click at [203, 182] on div at bounding box center [204, 180] width 79 height 18
select select "10"
select select "2025"
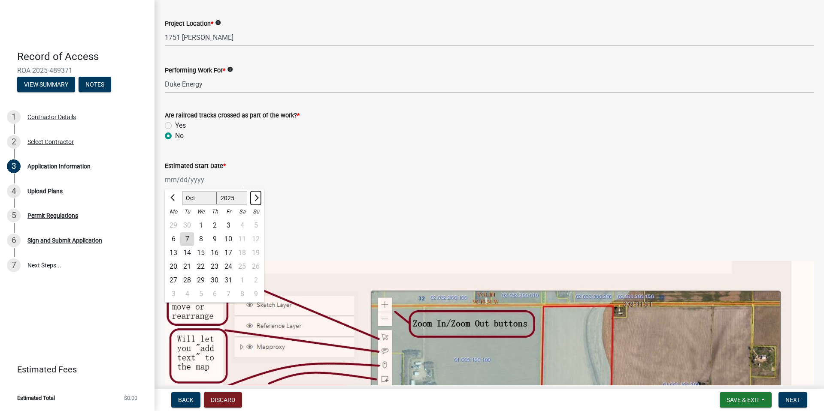
click at [257, 200] on button "Next month" at bounding box center [256, 198] width 10 height 14
select select "11"
click at [189, 240] on div "4" at bounding box center [187, 240] width 14 height 14
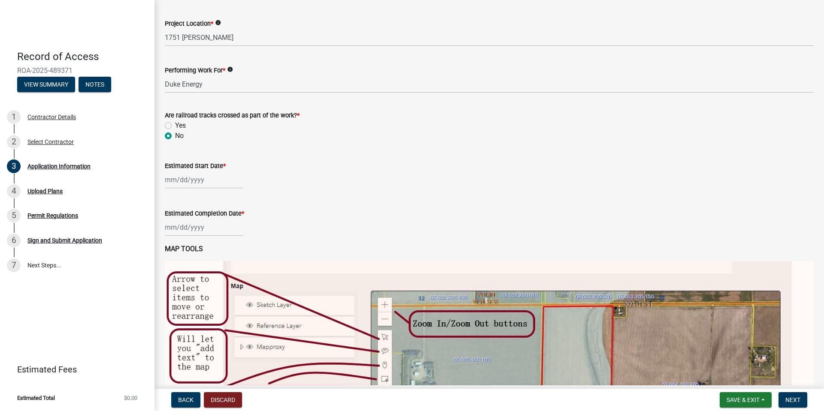
type input "[DATE]"
click at [203, 230] on div at bounding box center [204, 228] width 79 height 18
select select "10"
select select "2025"
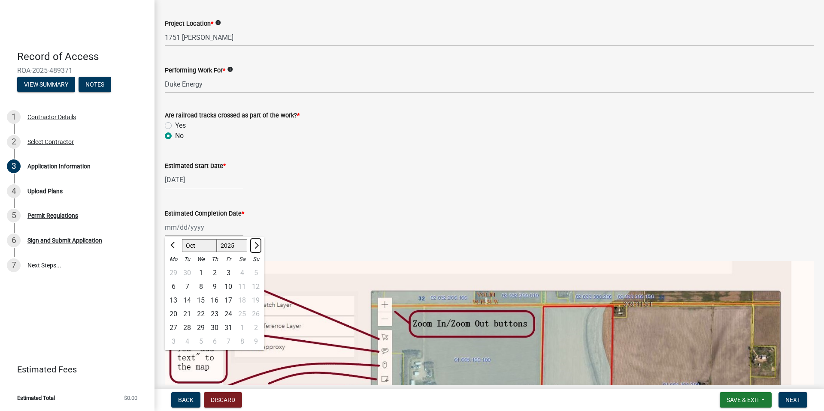
click at [254, 242] on button "Next month" at bounding box center [256, 246] width 10 height 14
select select "11"
click at [228, 303] on div "14" at bounding box center [228, 301] width 14 height 14
type input "[DATE]"
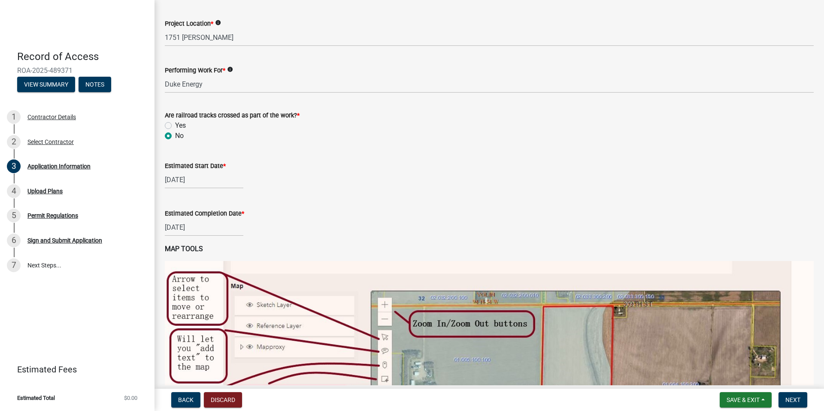
click at [318, 229] on div "[DATE]" at bounding box center [489, 228] width 649 height 18
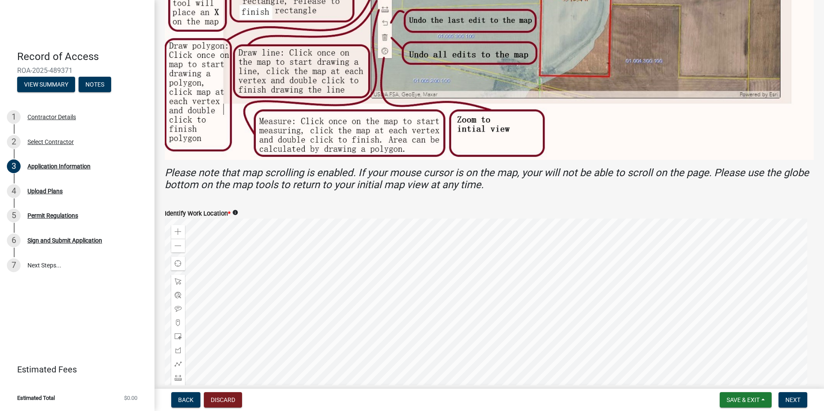
scroll to position [798, 0]
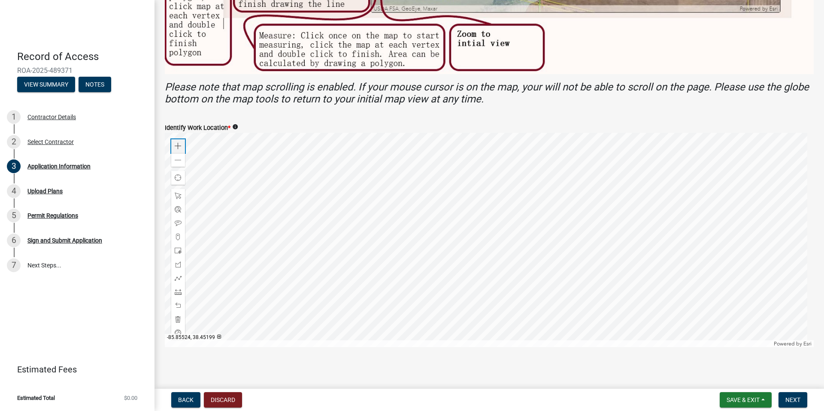
click at [179, 143] on span at bounding box center [178, 146] width 7 height 7
click at [548, 348] on div at bounding box center [489, 240] width 649 height 215
click at [179, 248] on span at bounding box center [178, 251] width 7 height 7
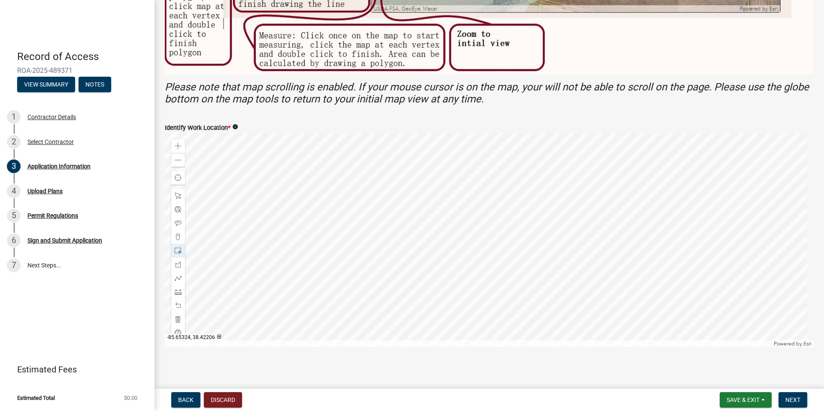
click at [467, 238] on div at bounding box center [489, 240] width 649 height 215
click at [792, 399] on span "Next" at bounding box center [792, 400] width 15 height 7
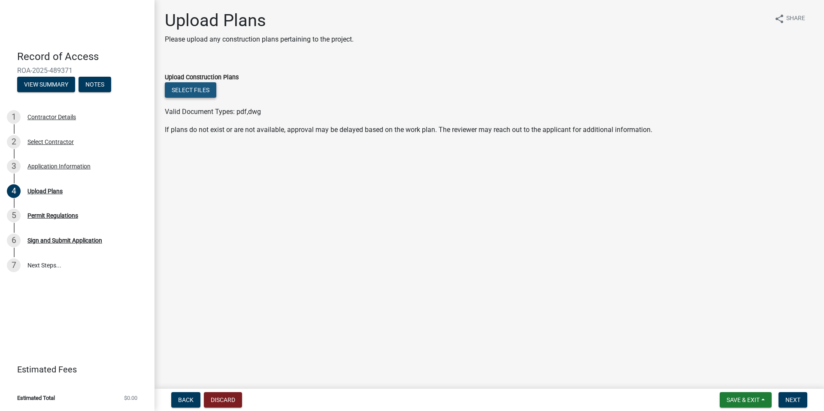
click at [203, 87] on button "Select files" at bounding box center [190, 89] width 51 height 15
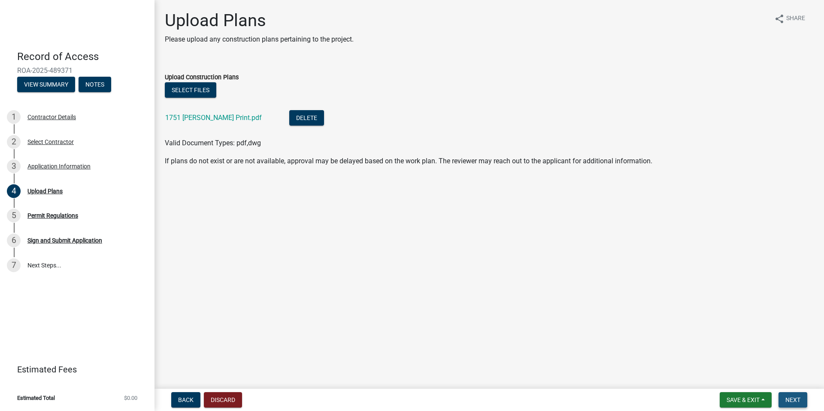
click at [791, 400] on span "Next" at bounding box center [792, 400] width 15 height 7
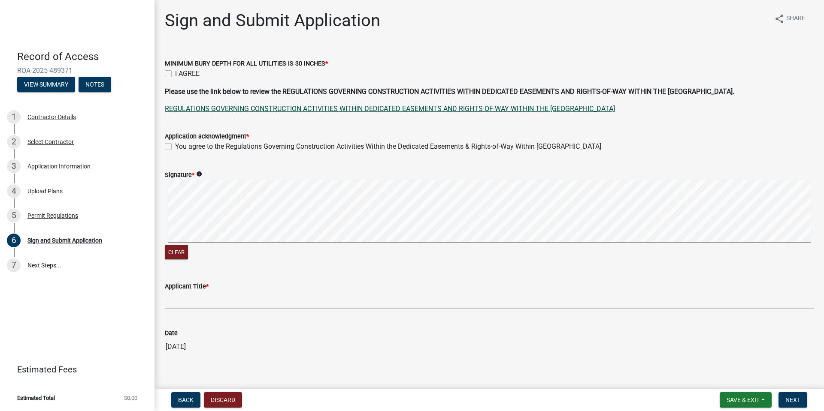
drag, startPoint x: 166, startPoint y: 73, endPoint x: 181, endPoint y: 105, distance: 36.1
click at [175, 73] on label "I AGREE" at bounding box center [187, 74] width 24 height 10
click at [175, 73] on input "I AGREE" at bounding box center [178, 72] width 6 height 6
checkbox input "true"
click at [175, 147] on label "You agree to the Regulations Governing Construction Activities Within the Dedic…" at bounding box center [388, 147] width 426 height 10
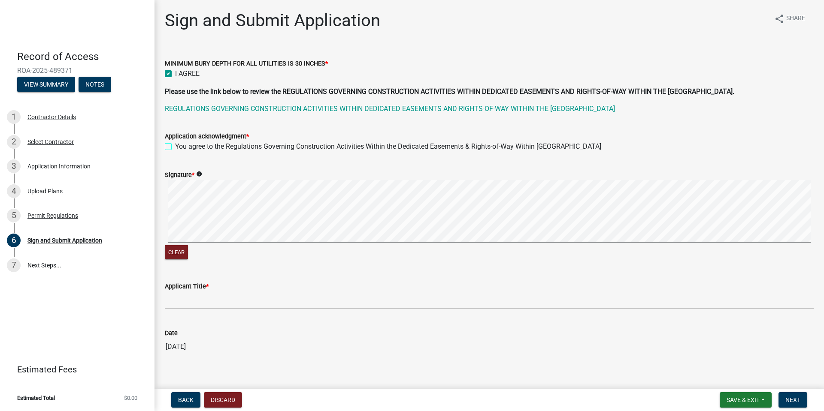
click at [175, 147] on input "You agree to the Regulations Governing Construction Activities Within the Dedic…" at bounding box center [178, 145] width 6 height 6
checkbox input "true"
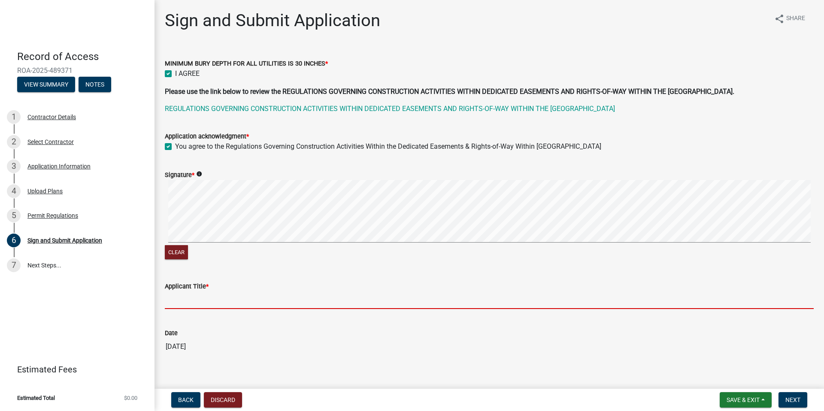
click at [193, 300] on input "Applicant Title *" at bounding box center [489, 301] width 649 height 18
type input "Area Ops Support Manager"
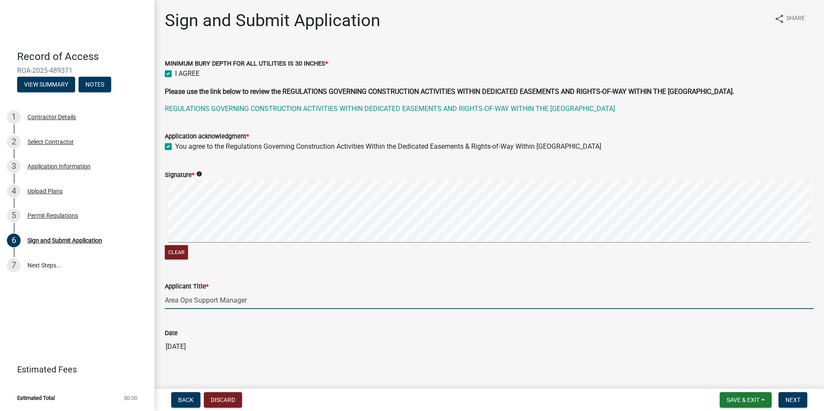
click at [355, 345] on input "[DATE]" at bounding box center [489, 347] width 649 height 17
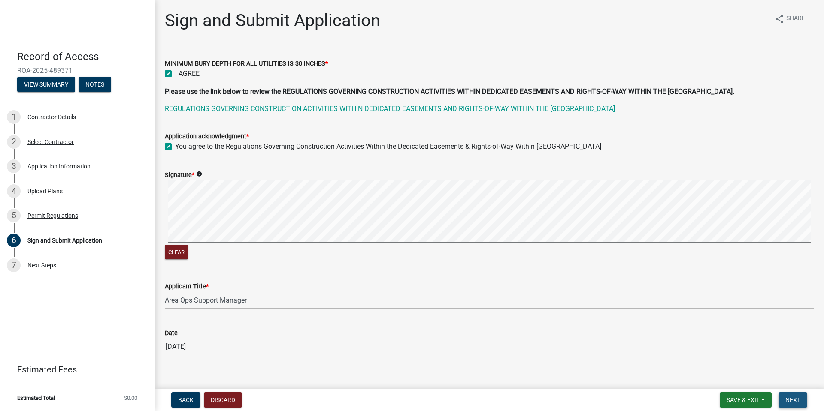
click at [791, 401] on span "Next" at bounding box center [792, 400] width 15 height 7
